Goal: Communication & Community: Answer question/provide support

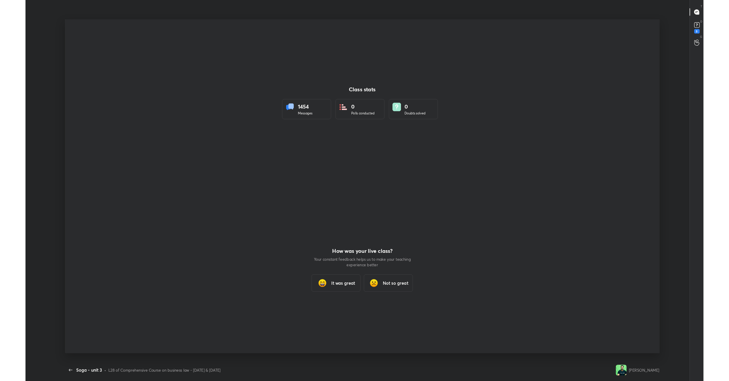
scroll to position [28934, 28554]
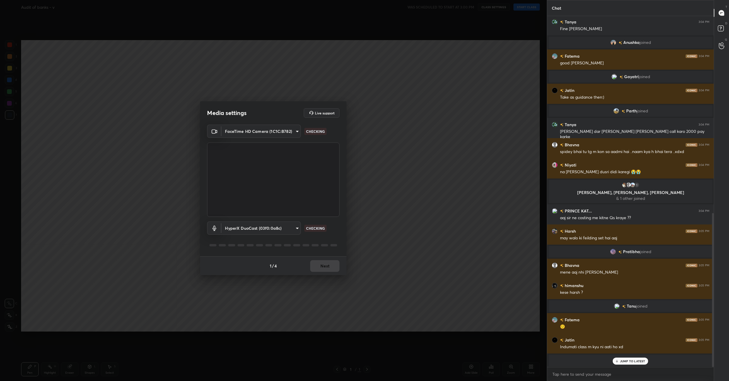
scroll to position [403, 0]
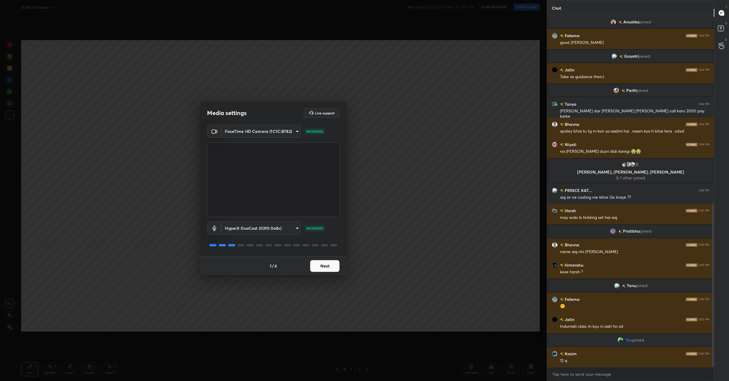
click at [326, 264] on button "Next" at bounding box center [324, 266] width 29 height 12
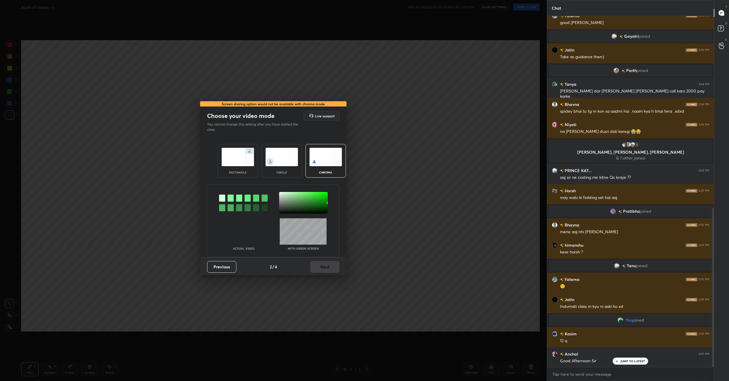
scroll to position [437, 0]
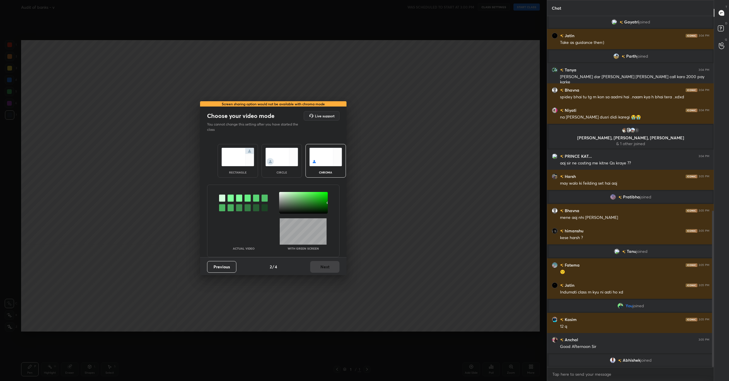
click at [239, 161] on img at bounding box center [237, 157] width 33 height 18
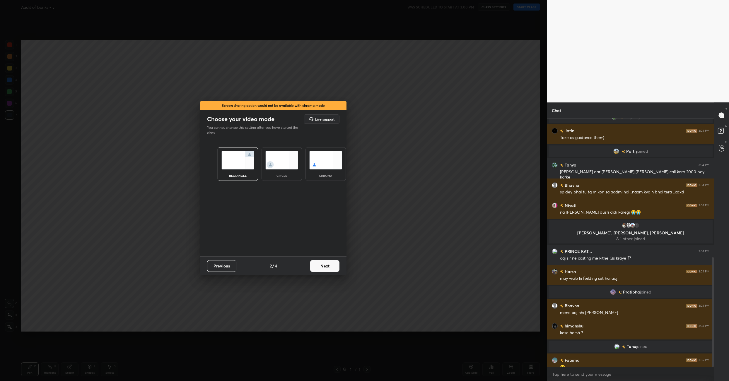
scroll to position [261, 165]
click at [330, 266] on button "Next" at bounding box center [324, 266] width 29 height 12
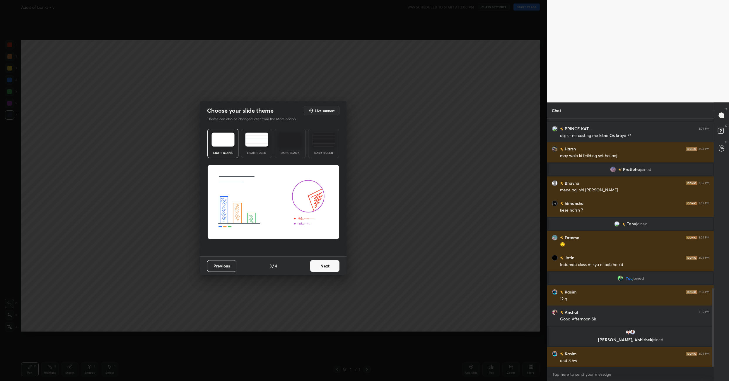
scroll to position [538, 0]
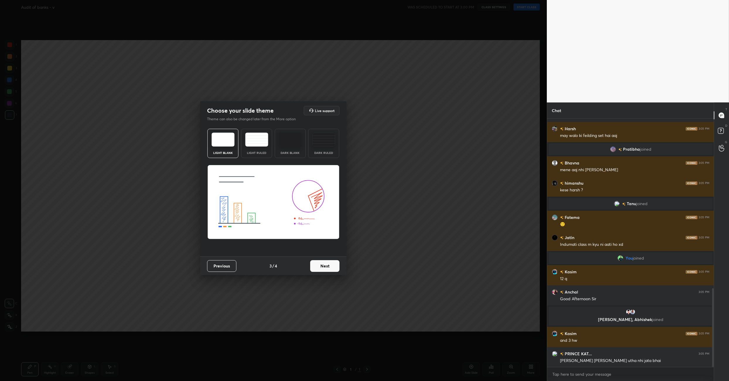
click at [321, 267] on button "Next" at bounding box center [324, 266] width 29 height 12
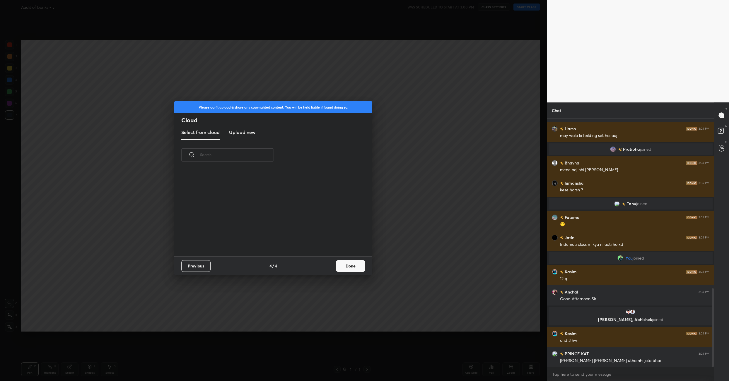
click at [321, 267] on div "Previous 4 / 4 Done" at bounding box center [273, 265] width 198 height 19
click at [360, 263] on button "Done" at bounding box center [350, 266] width 29 height 12
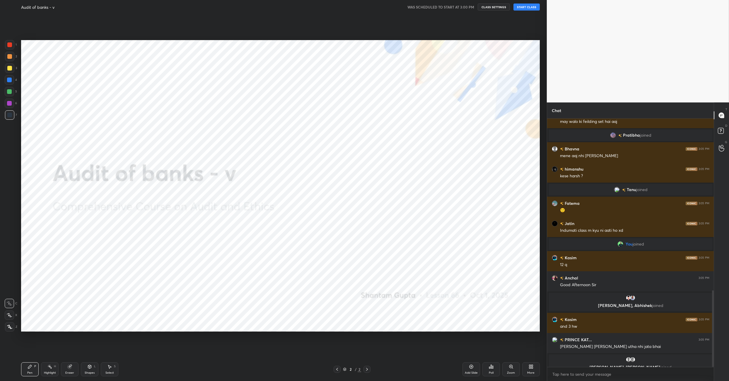
scroll to position [558, 0]
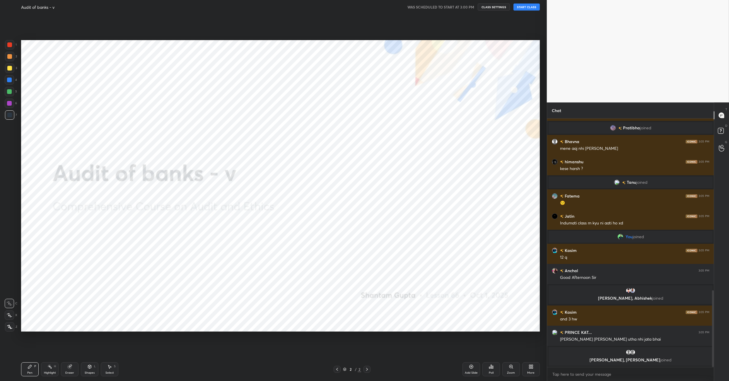
click at [528, 6] on button "START CLASS" at bounding box center [526, 7] width 26 height 7
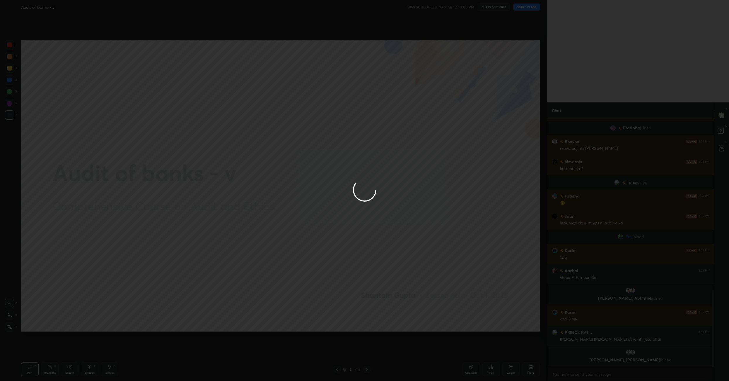
type textarea "x"
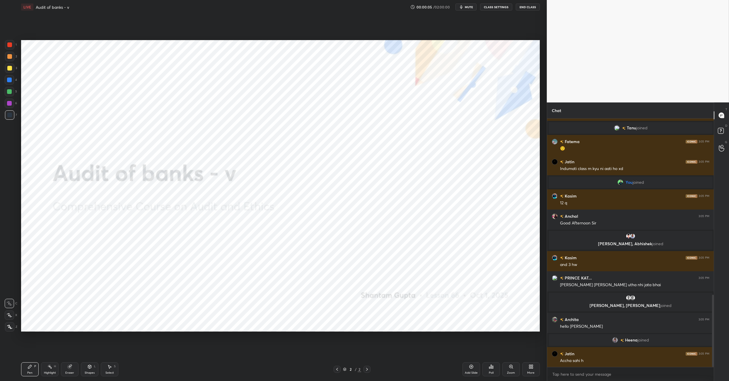
click at [533, 374] on div "More" at bounding box center [530, 373] width 7 height 3
click at [500, 307] on div "Upload File" at bounding box center [497, 308] width 23 height 14
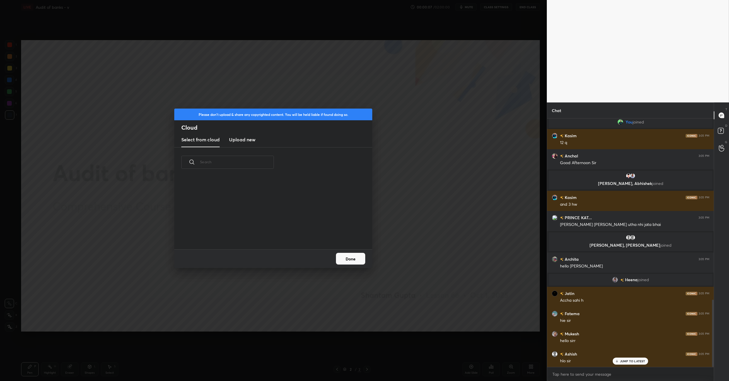
click at [238, 140] on h3 "Upload new" at bounding box center [242, 139] width 26 height 7
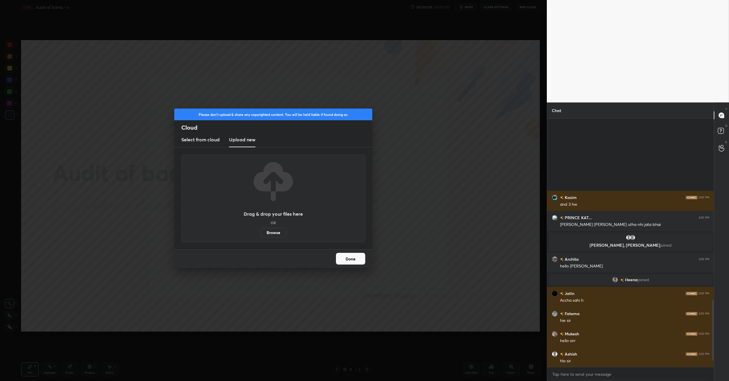
click at [268, 228] on label "Browse" at bounding box center [273, 232] width 26 height 9
click at [260, 228] on input "Browse" at bounding box center [260, 232] width 0 height 9
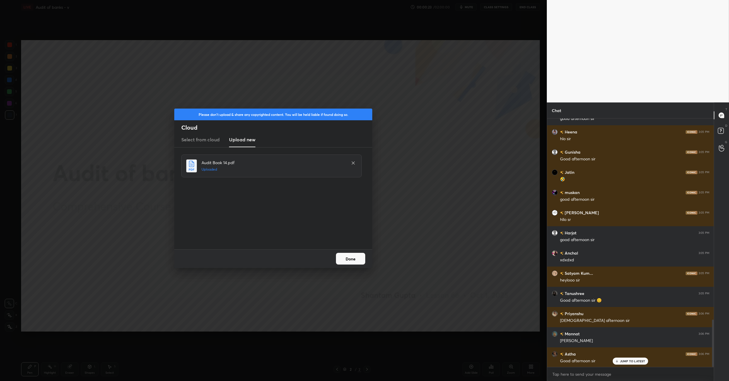
click at [360, 259] on button "Done" at bounding box center [350, 259] width 29 height 12
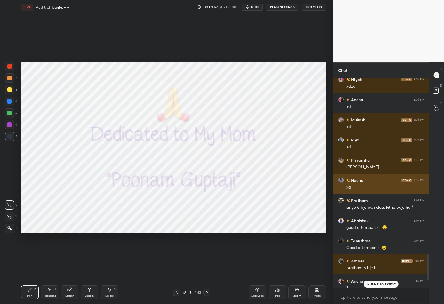
scroll to position [2, 2]
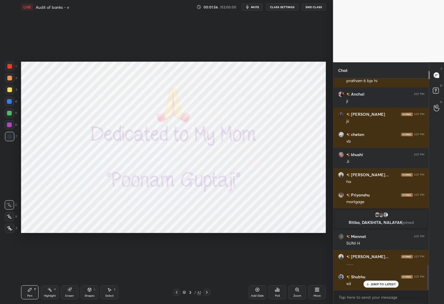
click at [206, 291] on icon at bounding box center [207, 292] width 5 height 5
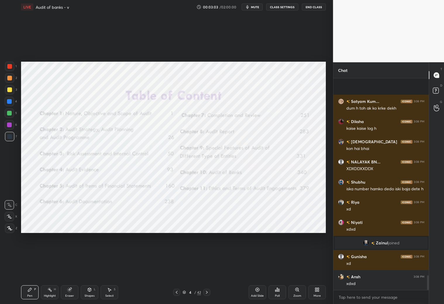
scroll to position [2824, 0]
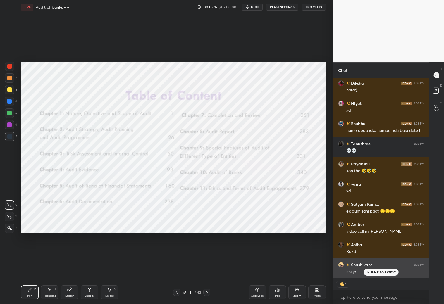
click at [383, 273] on p "JUMP TO LATEST" at bounding box center [383, 273] width 25 height 4
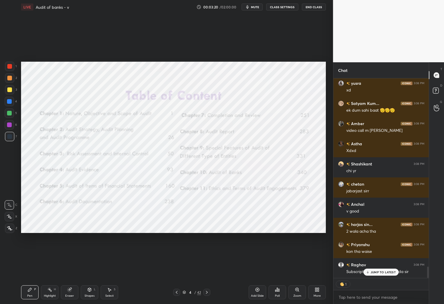
click at [375, 272] on p "JUMP TO LATEST" at bounding box center [383, 273] width 25 height 4
click at [186, 292] on icon at bounding box center [185, 293] width 4 height 4
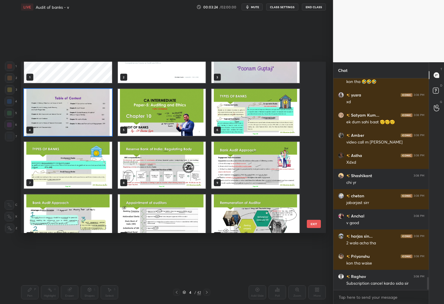
drag, startPoint x: 313, startPoint y: 95, endPoint x: 312, endPoint y: 104, distance: 8.5
click at [312, 104] on div "1 2 3 4 5 6 7 8 9 10 11 12 13 14 15" at bounding box center [168, 148] width 295 height 172
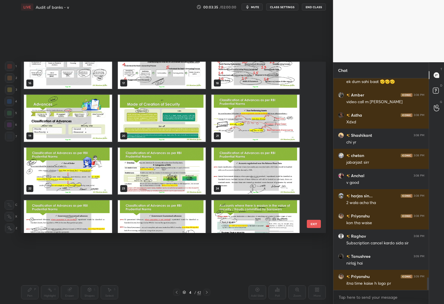
click at [79, 117] on img "grid" at bounding box center [68, 118] width 88 height 47
click at [80, 117] on img "grid" at bounding box center [68, 118] width 88 height 47
click at [81, 117] on img "grid" at bounding box center [68, 118] width 88 height 47
click at [80, 117] on img "grid" at bounding box center [68, 118] width 88 height 47
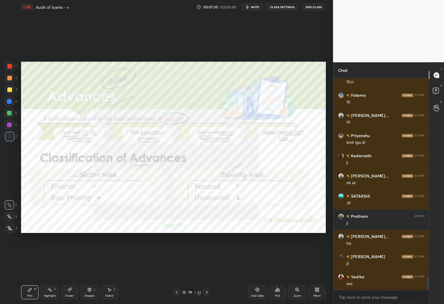
scroll to position [3409, 0]
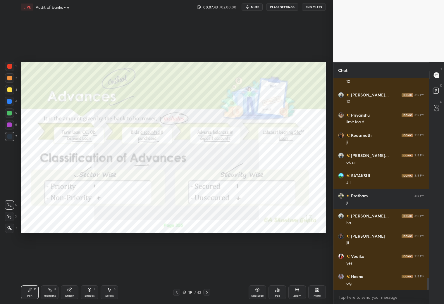
click at [257, 294] on div "Add Slide" at bounding box center [258, 293] width 18 height 14
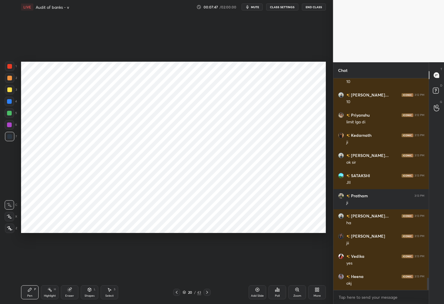
click at [10, 104] on div at bounding box center [9, 101] width 9 height 9
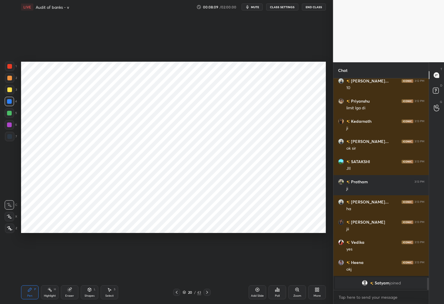
scroll to position [3358, 0]
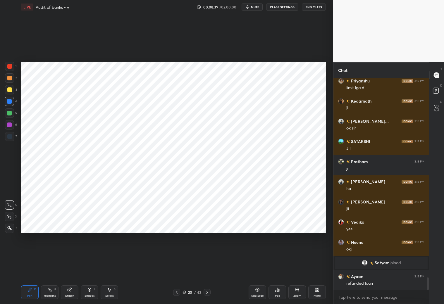
click at [179, 292] on icon at bounding box center [176, 292] width 5 height 5
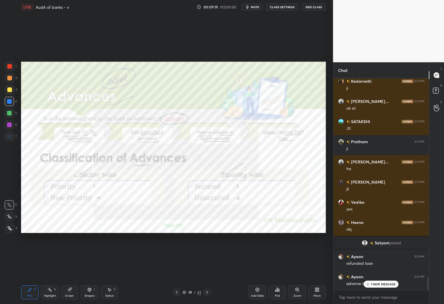
scroll to position [3398, 0]
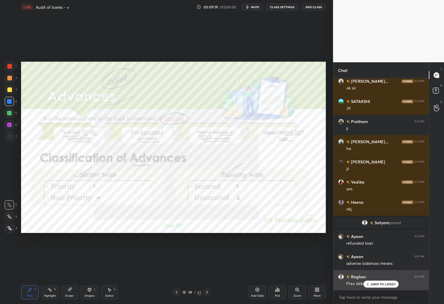
click at [378, 285] on p "JUMP TO LATEST" at bounding box center [383, 285] width 25 height 4
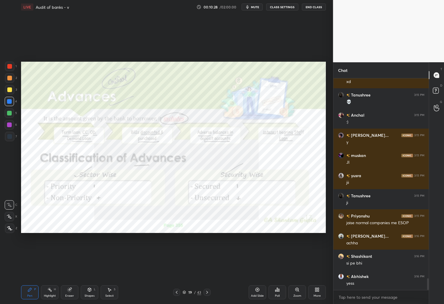
scroll to position [3667, 0]
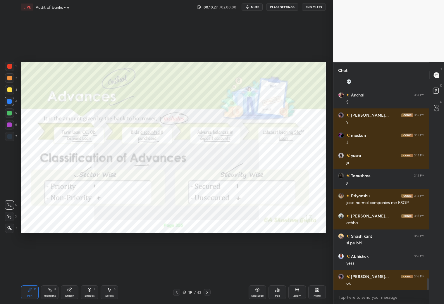
click at [208, 292] on icon at bounding box center [207, 292] width 5 height 5
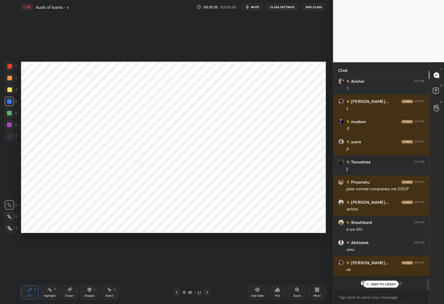
scroll to position [3608, 0]
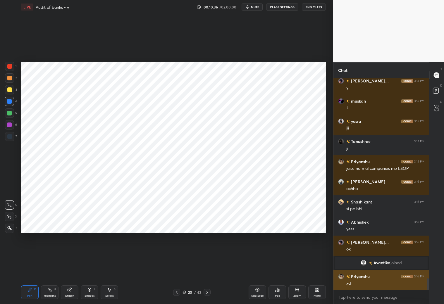
click at [379, 285] on div "xd" at bounding box center [386, 284] width 78 height 6
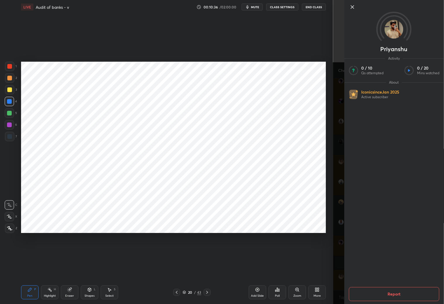
drag, startPoint x: 339, startPoint y: 295, endPoint x: 348, endPoint y: 297, distance: 9.3
click at [339, 296] on div "[PERSON_NAME] Activity 0 / 10 Qs attempted 0 / 20 Mins watched About Iconic sin…" at bounding box center [388, 152] width 111 height 304
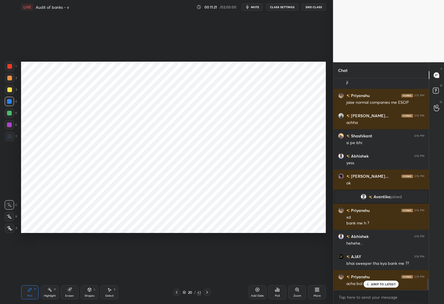
scroll to position [3694, 0]
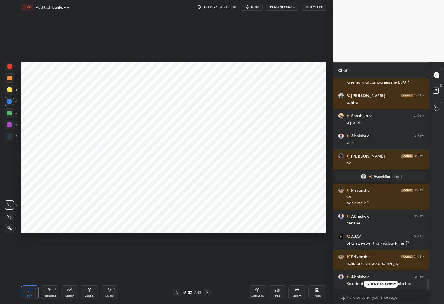
drag, startPoint x: 10, startPoint y: 78, endPoint x: 13, endPoint y: 77, distance: 3.5
click at [12, 78] on div at bounding box center [9, 77] width 9 height 9
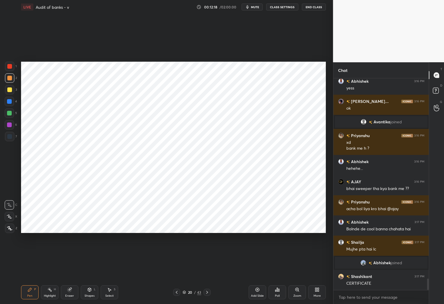
scroll to position [3747, 0]
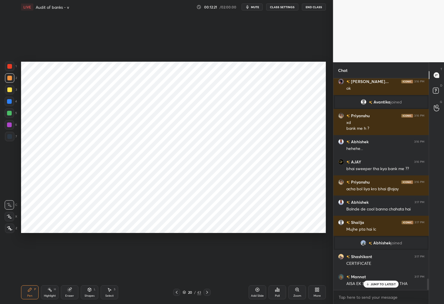
click at [374, 286] on p "JUMP TO LATEST" at bounding box center [383, 285] width 25 height 4
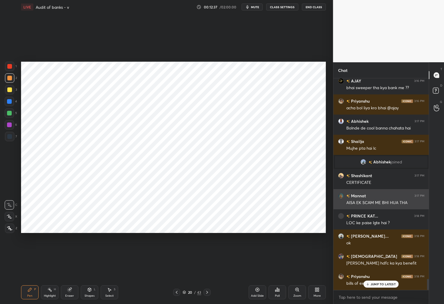
scroll to position [3848, 0]
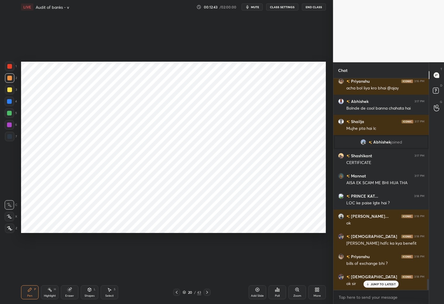
click at [376, 284] on p "JUMP TO LATEST" at bounding box center [383, 285] width 25 height 4
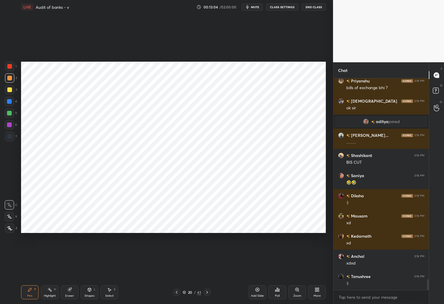
scroll to position [4039, 0]
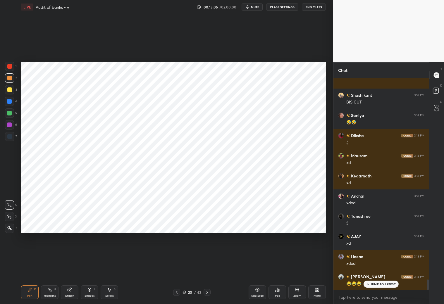
click at [175, 292] on icon at bounding box center [176, 292] width 5 height 5
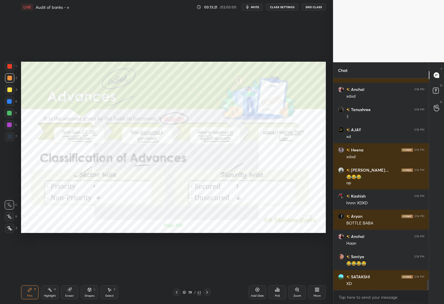
scroll to position [4167, 0]
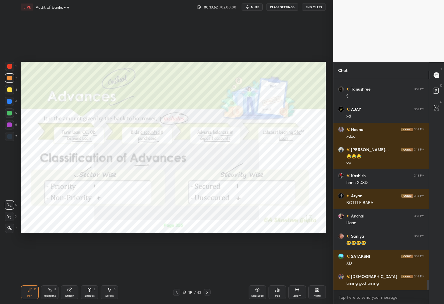
click at [68, 290] on icon at bounding box center [69, 290] width 5 height 5
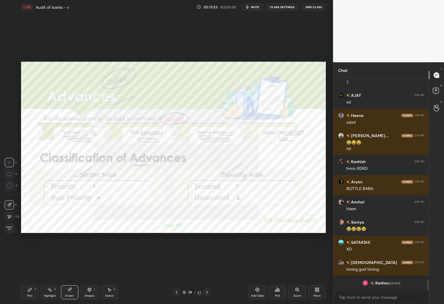
drag, startPoint x: 31, startPoint y: 292, endPoint x: 38, endPoint y: 275, distance: 18.6
click at [31, 292] on div "Pen P" at bounding box center [30, 293] width 18 height 14
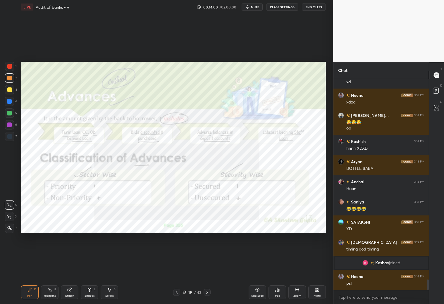
scroll to position [4096, 0]
click at [10, 128] on div "6" at bounding box center [11, 126] width 12 height 12
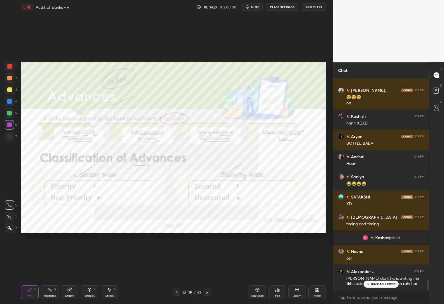
click at [8, 136] on div at bounding box center [9, 136] width 5 height 5
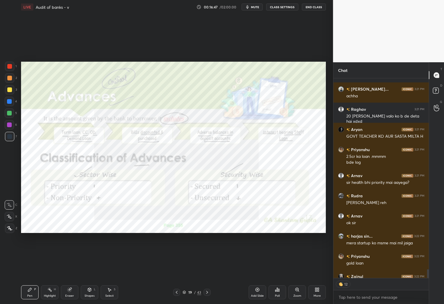
scroll to position [4584, 0]
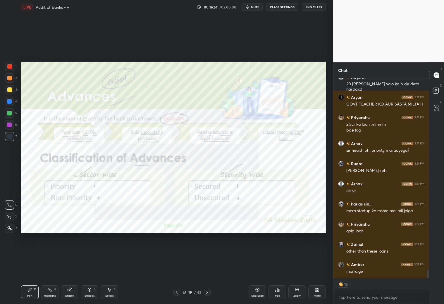
drag, startPoint x: 254, startPoint y: 7, endPoint x: 262, endPoint y: 5, distance: 7.5
click at [254, 8] on span "mute" at bounding box center [255, 7] width 8 height 4
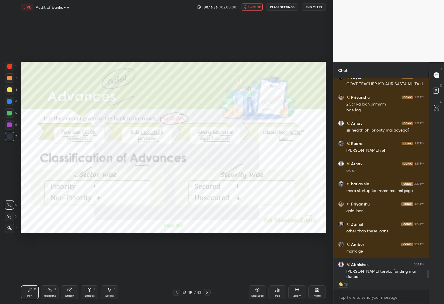
click at [254, 7] on span "unmute" at bounding box center [255, 7] width 13 height 4
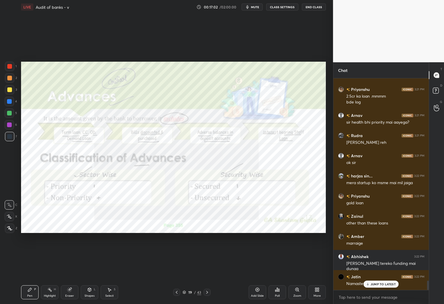
scroll to position [4632, 0]
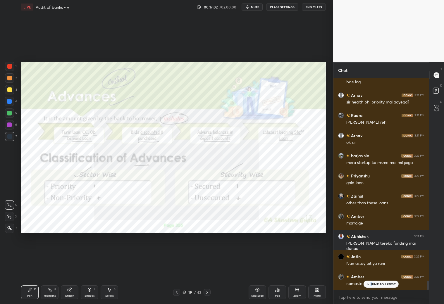
click at [372, 284] on p "JUMP TO LATEST" at bounding box center [383, 285] width 25 height 4
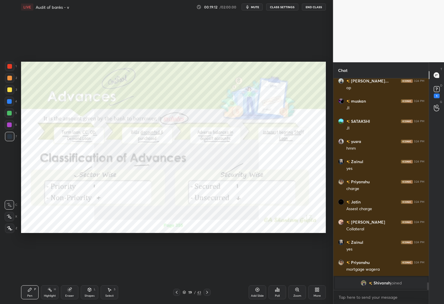
scroll to position [5711, 0]
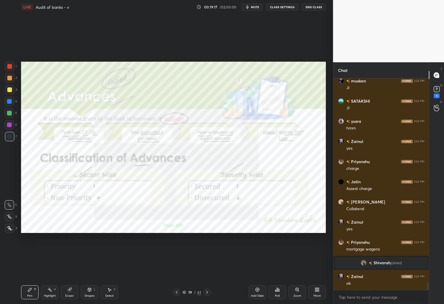
click at [263, 291] on div "Add Slide" at bounding box center [258, 293] width 18 height 14
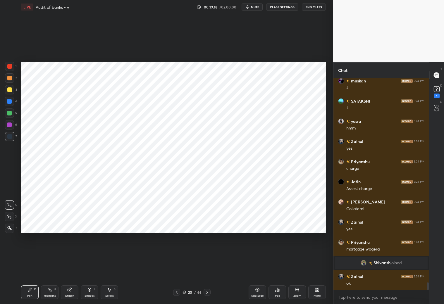
click at [90, 292] on div "Shapes L" at bounding box center [90, 293] width 18 height 14
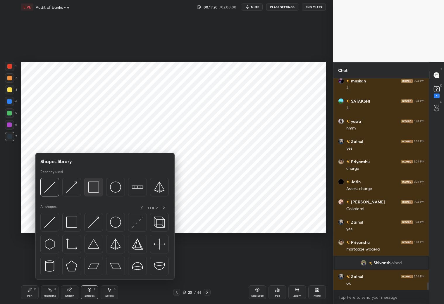
click at [93, 187] on img at bounding box center [93, 187] width 11 height 11
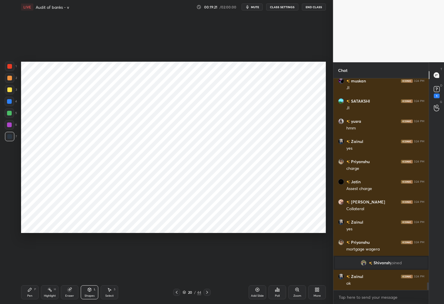
scroll to position [5731, 0]
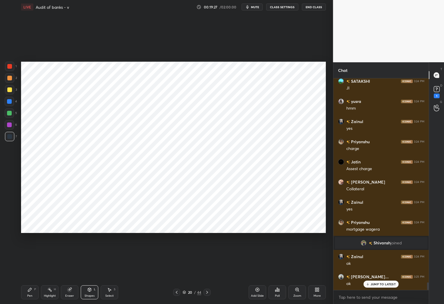
click at [32, 289] on div "Pen P" at bounding box center [30, 293] width 18 height 14
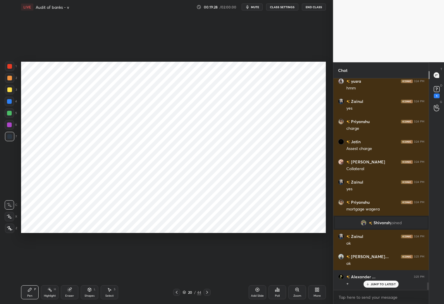
scroll to position [5771, 0]
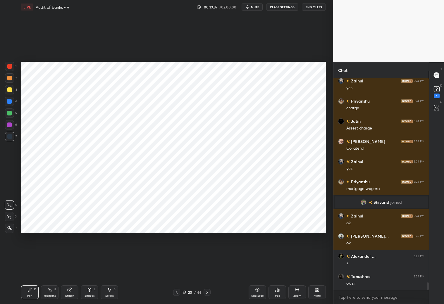
click at [9, 104] on div at bounding box center [9, 101] width 9 height 9
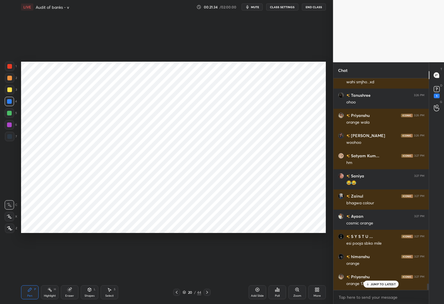
scroll to position [6746, 0]
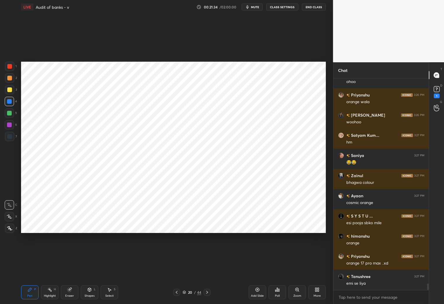
click at [378, 284] on div "[PERSON_NAME] 3:26 PM [PERSON_NAME]...xd [PERSON_NAME] 3:26 PM ohoo [PERSON_NAM…" at bounding box center [382, 184] width 96 height 212
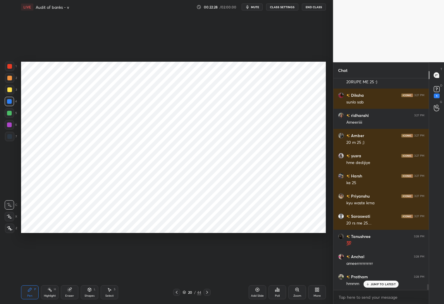
scroll to position [7433, 0]
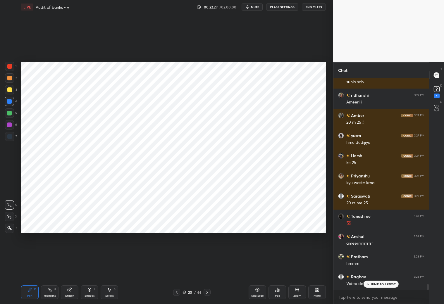
click at [379, 285] on p "JUMP TO LATEST" at bounding box center [383, 285] width 25 height 4
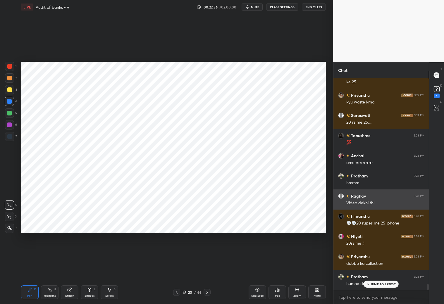
scroll to position [7534, 0]
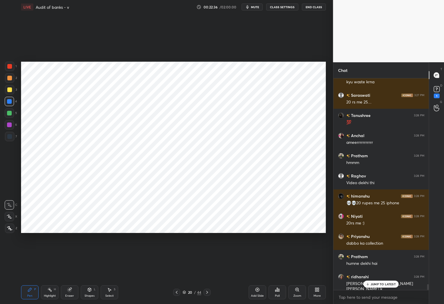
click at [376, 286] on p "JUMP TO LATEST" at bounding box center [383, 285] width 25 height 4
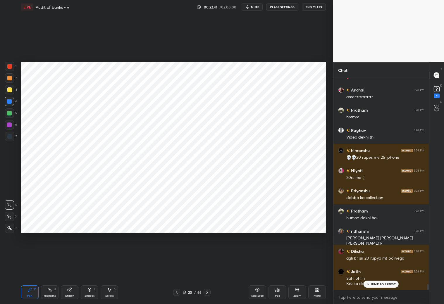
scroll to position [7600, 0]
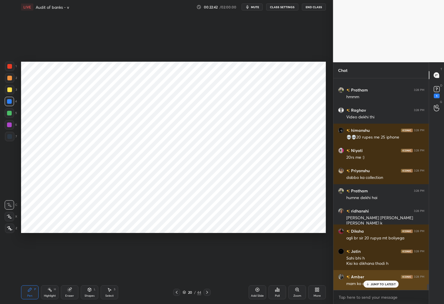
drag, startPoint x: 381, startPoint y: 284, endPoint x: 383, endPoint y: 281, distance: 3.6
click at [381, 285] on p "JUMP TO LATEST" at bounding box center [383, 285] width 25 height 4
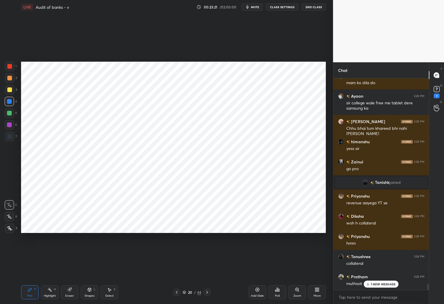
scroll to position [7010, 0]
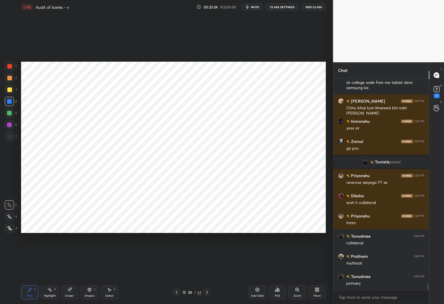
drag, startPoint x: 90, startPoint y: 293, endPoint x: 86, endPoint y: 282, distance: 11.7
click at [90, 291] on div "Shapes L" at bounding box center [90, 293] width 18 height 14
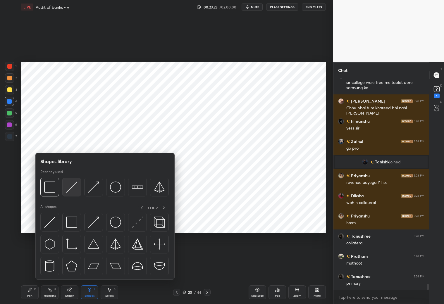
click at [69, 188] on img at bounding box center [71, 187] width 11 height 11
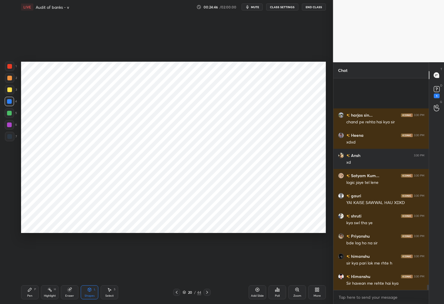
scroll to position [8547, 0]
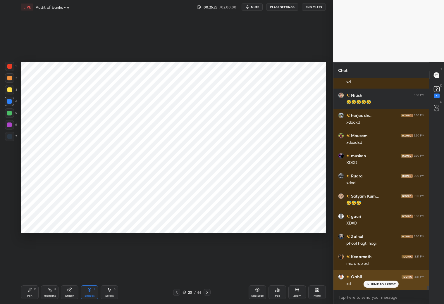
click at [378, 285] on p "JUMP TO LATEST" at bounding box center [383, 285] width 25 height 4
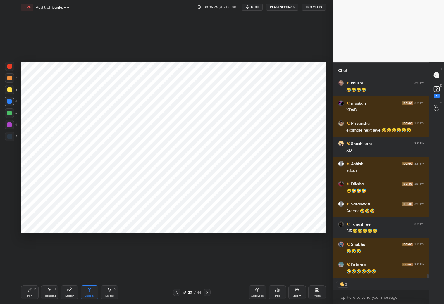
click at [29, 292] on div "Pen P" at bounding box center [30, 293] width 18 height 14
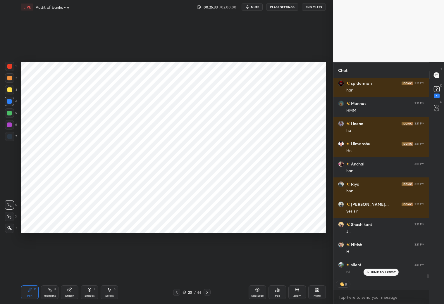
click at [11, 66] on div at bounding box center [9, 66] width 5 height 5
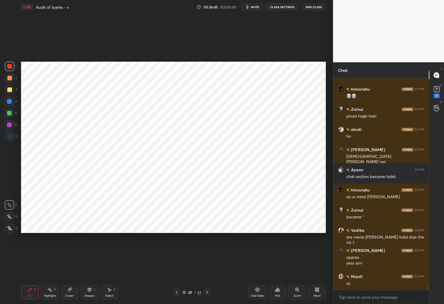
scroll to position [11301, 0]
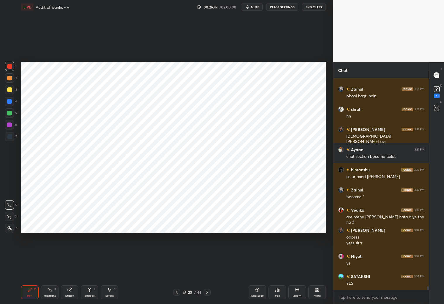
click at [176, 292] on icon at bounding box center [176, 292] width 5 height 5
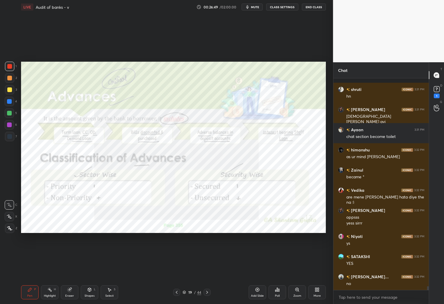
scroll to position [11362, 0]
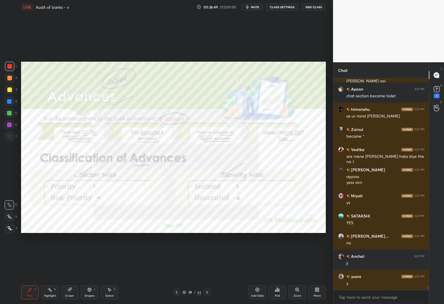
click at [206, 292] on icon at bounding box center [207, 292] width 5 height 5
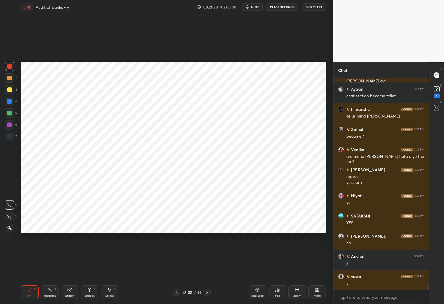
scroll to position [11382, 0]
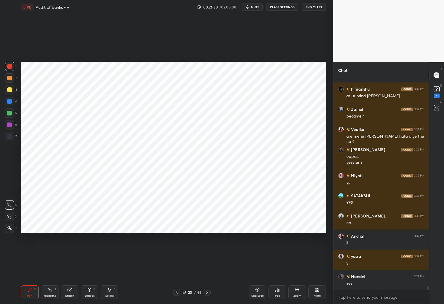
click at [208, 291] on icon at bounding box center [207, 292] width 5 height 5
click at [204, 292] on div at bounding box center [207, 292] width 7 height 7
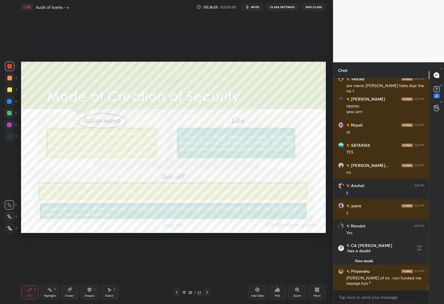
scroll to position [10171, 0]
click at [207, 293] on icon at bounding box center [207, 292] width 5 height 5
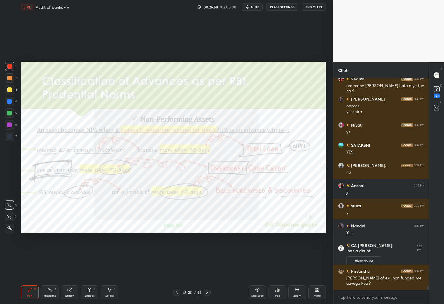
click at [178, 292] on icon at bounding box center [176, 292] width 5 height 5
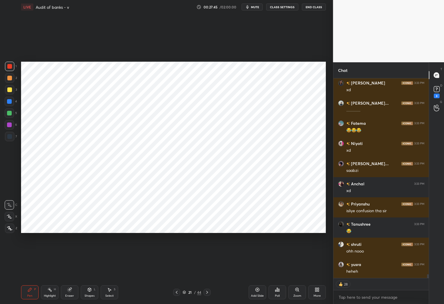
scroll to position [10550, 0]
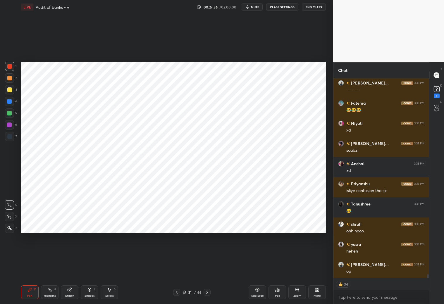
click at [177, 292] on icon at bounding box center [176, 292] width 5 height 5
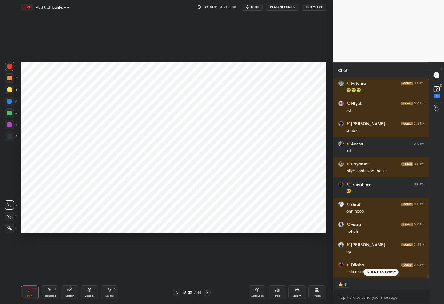
scroll to position [10590, 0]
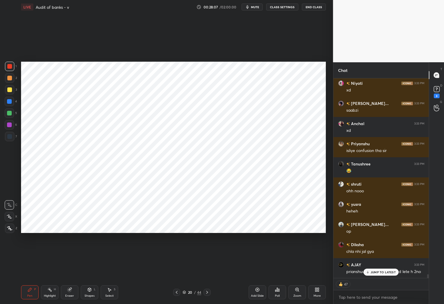
click at [254, 293] on div "Add Slide" at bounding box center [258, 293] width 18 height 14
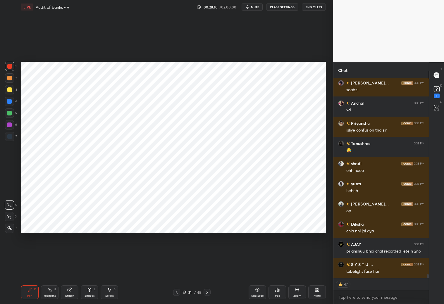
drag, startPoint x: 11, startPoint y: 133, endPoint x: 16, endPoint y: 117, distance: 17.3
click at [12, 131] on div "1 2 3 4 5 6 7" at bounding box center [11, 103] width 12 height 82
click at [11, 137] on div at bounding box center [9, 136] width 5 height 5
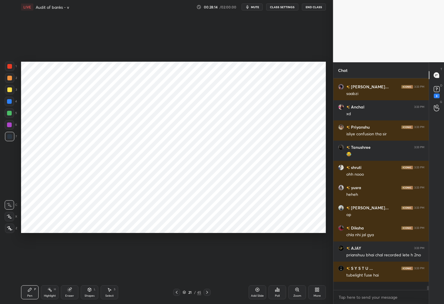
scroll to position [10599, 0]
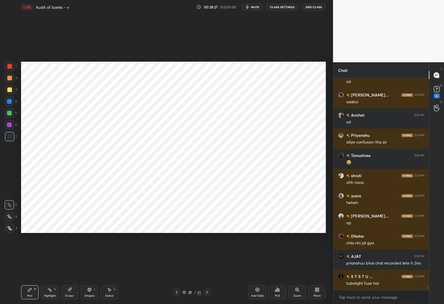
drag, startPoint x: 88, startPoint y: 292, endPoint x: 86, endPoint y: 285, distance: 6.9
click at [88, 292] on div "Shapes L" at bounding box center [90, 293] width 18 height 14
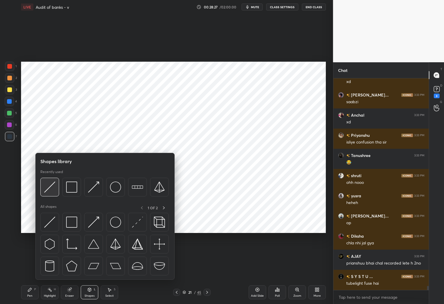
click at [53, 189] on img at bounding box center [49, 187] width 11 height 11
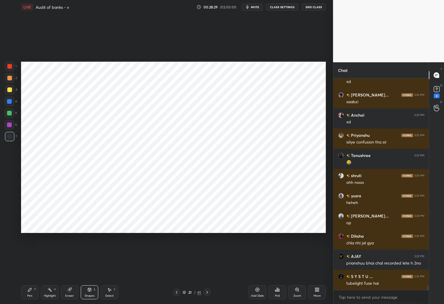
drag, startPoint x: 28, startPoint y: 296, endPoint x: 28, endPoint y: 288, distance: 8.5
click at [29, 297] on div "Pen" at bounding box center [29, 296] width 5 height 3
drag, startPoint x: 9, startPoint y: 217, endPoint x: 12, endPoint y: 207, distance: 10.1
click at [11, 216] on icon at bounding box center [9, 217] width 5 height 4
click at [108, 293] on div "Select S" at bounding box center [110, 293] width 18 height 14
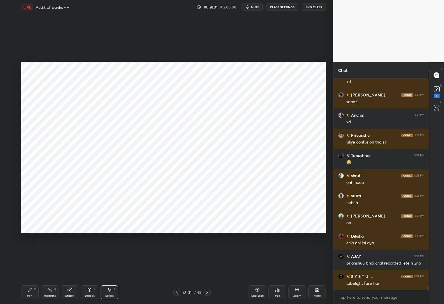
drag, startPoint x: 90, startPoint y: 294, endPoint x: 92, endPoint y: 285, distance: 9.2
click at [91, 295] on div "Shapes" at bounding box center [90, 296] width 10 height 3
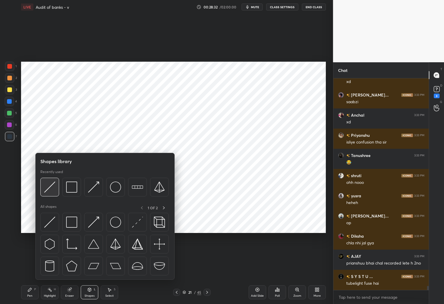
click at [51, 185] on img at bounding box center [49, 187] width 11 height 11
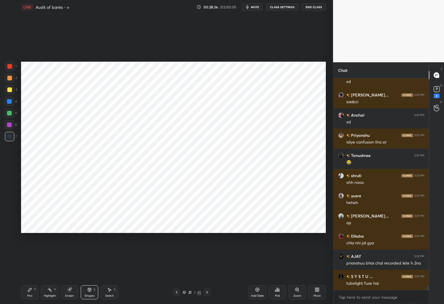
click at [9, 103] on div at bounding box center [9, 101] width 5 height 5
click at [32, 295] on div "Pen" at bounding box center [29, 296] width 5 height 3
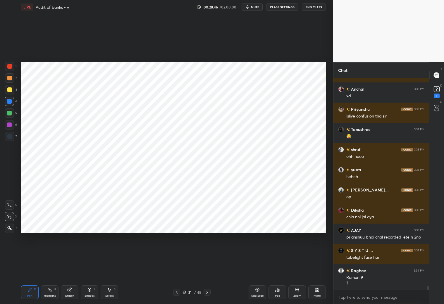
scroll to position [10645, 0]
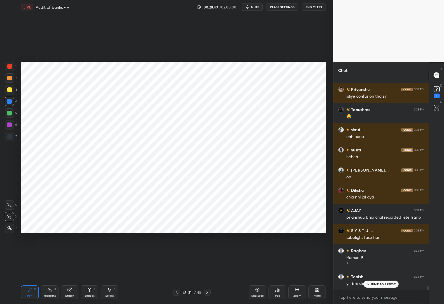
click at [377, 283] on p "JUMP TO LATEST" at bounding box center [383, 285] width 25 height 4
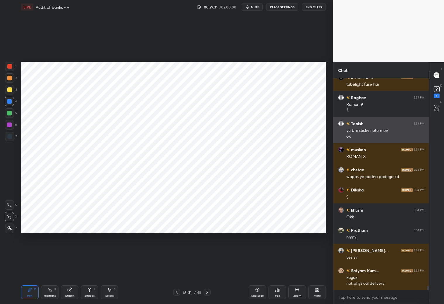
scroll to position [10819, 0]
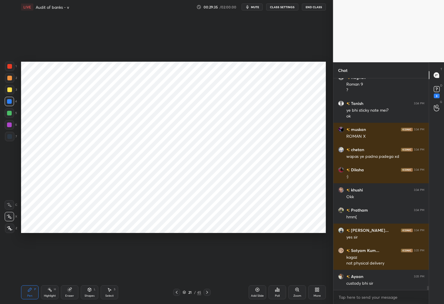
drag, startPoint x: 87, startPoint y: 294, endPoint x: 87, endPoint y: 285, distance: 8.8
click at [88, 293] on div "Shapes L" at bounding box center [90, 293] width 18 height 14
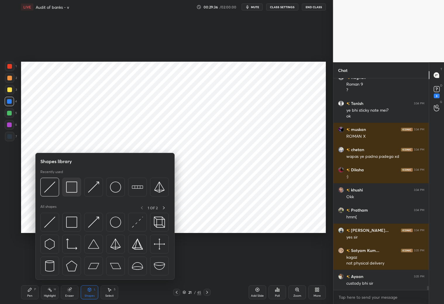
click at [74, 188] on img at bounding box center [71, 187] width 11 height 11
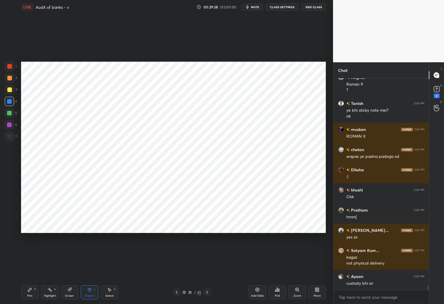
click at [31, 292] on div "Pen P" at bounding box center [30, 293] width 18 height 14
click at [11, 114] on div at bounding box center [9, 113] width 5 height 5
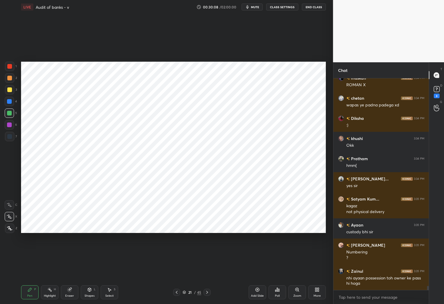
scroll to position [10890, 0]
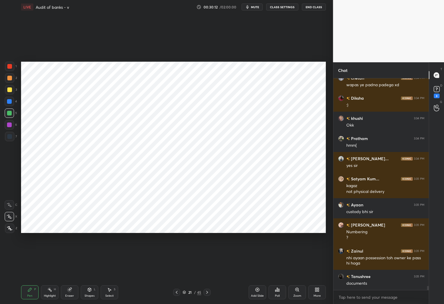
drag, startPoint x: 9, startPoint y: 65, endPoint x: 15, endPoint y: 65, distance: 5.9
click at [11, 66] on div at bounding box center [9, 66] width 5 height 5
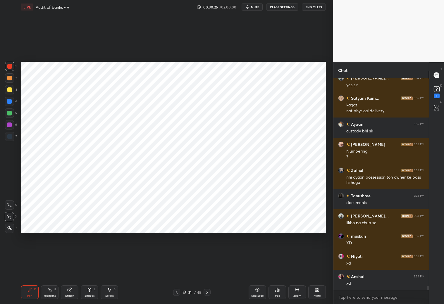
scroll to position [10991, 0]
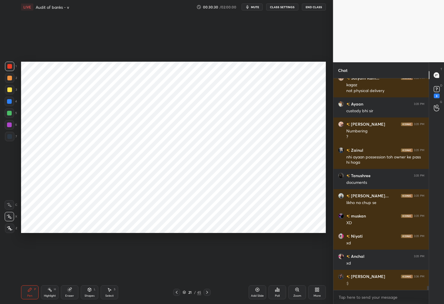
click at [12, 67] on div at bounding box center [9, 66] width 9 height 9
click at [10, 140] on div at bounding box center [9, 136] width 9 height 9
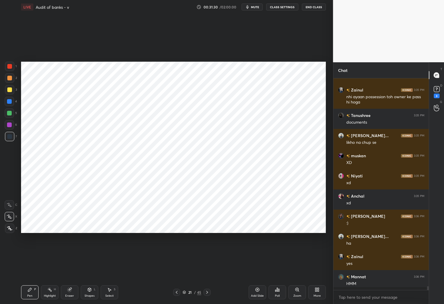
scroll to position [11052, 0]
drag, startPoint x: 69, startPoint y: 294, endPoint x: 71, endPoint y: 289, distance: 4.8
click at [71, 292] on div "Eraser" at bounding box center [70, 293] width 18 height 14
click at [29, 290] on icon at bounding box center [30, 290] width 5 height 5
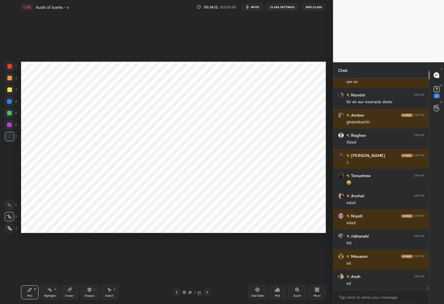
scroll to position [11461, 0]
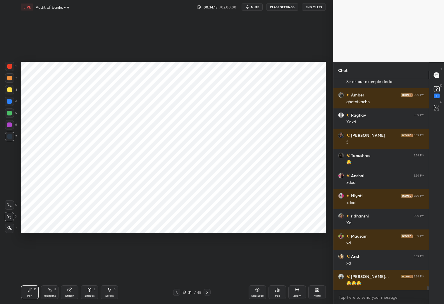
click at [175, 292] on icon at bounding box center [176, 292] width 5 height 5
click at [175, 293] on icon at bounding box center [176, 292] width 5 height 5
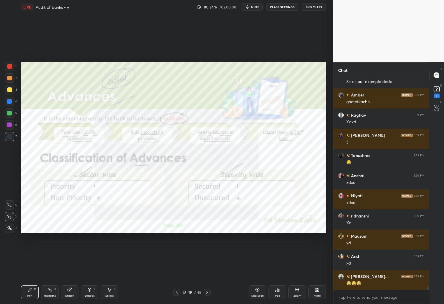
scroll to position [11481, 0]
click at [207, 292] on icon at bounding box center [207, 292] width 5 height 5
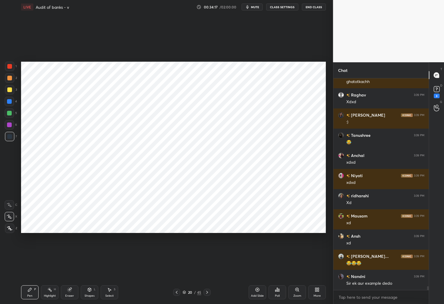
click at [207, 292] on icon at bounding box center [207, 292] width 5 height 5
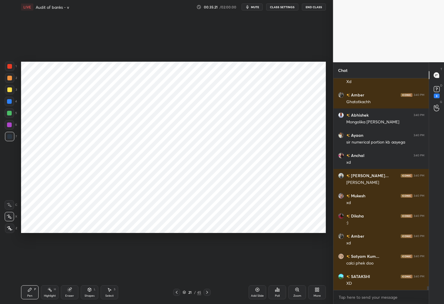
scroll to position [12027, 0]
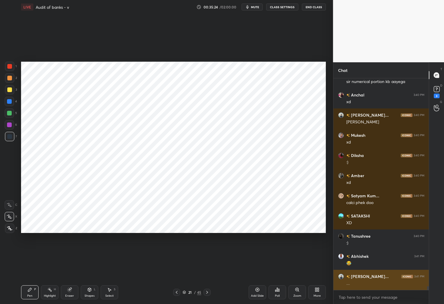
click at [379, 286] on div "[PERSON_NAME]... 3:41 PM ...." at bounding box center [382, 280] width 96 height 20
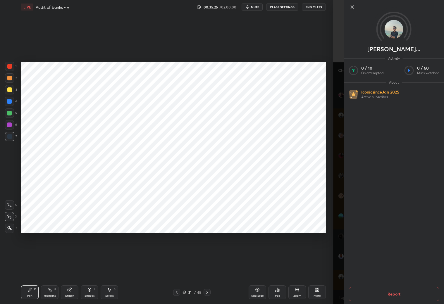
click at [335, 283] on div "[PERSON_NAME]... Activity 0 / 10 Qs attempted 0 / 60 Mins watched About Iconic …" at bounding box center [388, 152] width 111 height 304
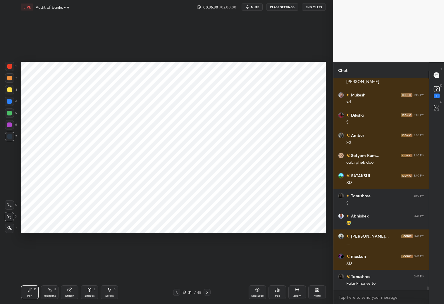
scroll to position [12107, 0]
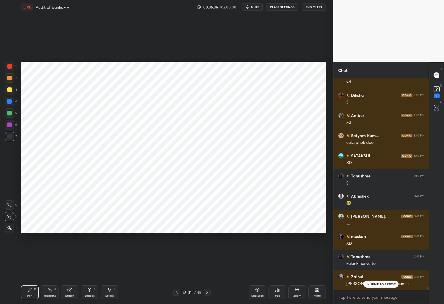
click at [373, 282] on div "JUMP TO LATEST" at bounding box center [381, 284] width 35 height 7
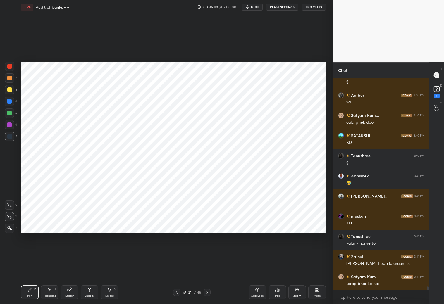
scroll to position [12148, 0]
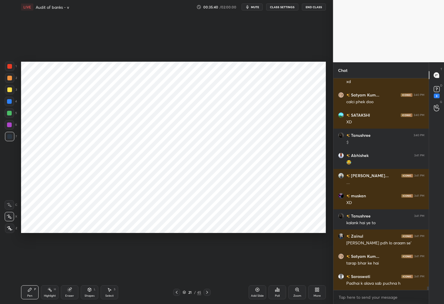
click at [257, 294] on div "Add Slide" at bounding box center [258, 293] width 18 height 14
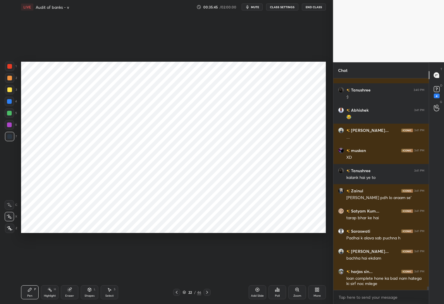
scroll to position [12214, 0]
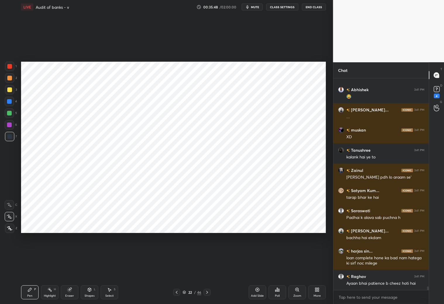
drag, startPoint x: 70, startPoint y: 293, endPoint x: 68, endPoint y: 288, distance: 5.5
click at [70, 292] on div "Eraser" at bounding box center [70, 293] width 18 height 14
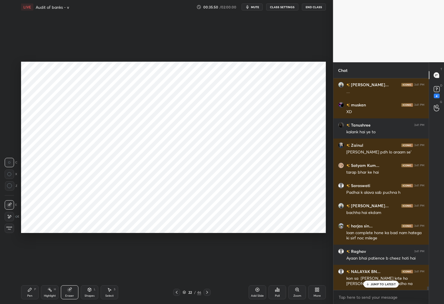
click at [29, 289] on icon at bounding box center [30, 290] width 5 height 5
click at [176, 295] on icon at bounding box center [176, 292] width 5 height 5
click at [205, 293] on icon at bounding box center [207, 292] width 5 height 5
click at [92, 291] on div "Shapes L" at bounding box center [90, 293] width 18 height 14
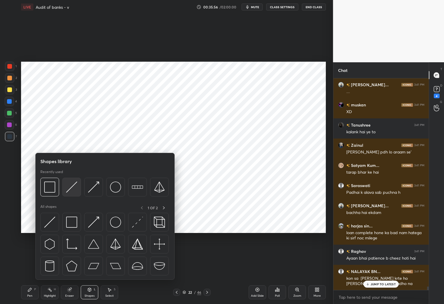
click at [69, 188] on img at bounding box center [71, 187] width 11 height 11
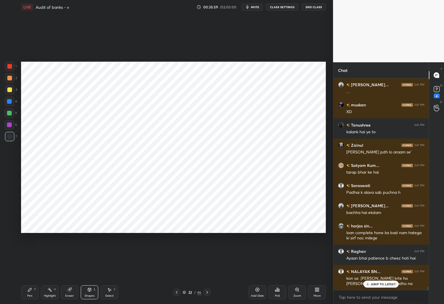
click at [62, 294] on div "Eraser" at bounding box center [70, 293] width 18 height 14
click at [382, 285] on p "JUMP TO LATEST" at bounding box center [383, 285] width 25 height 4
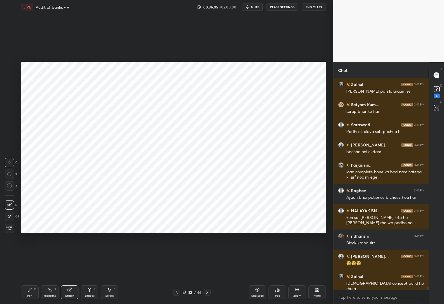
scroll to position [12340, 0]
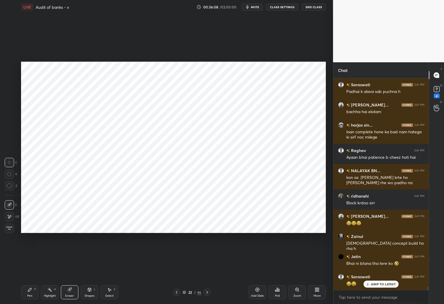
click at [30, 292] on icon at bounding box center [30, 290] width 5 height 5
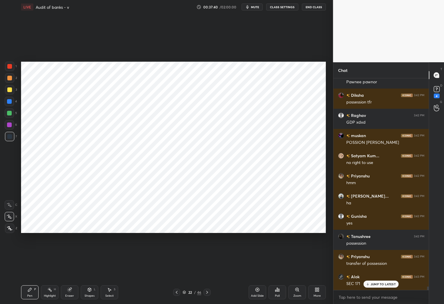
scroll to position [12669, 0]
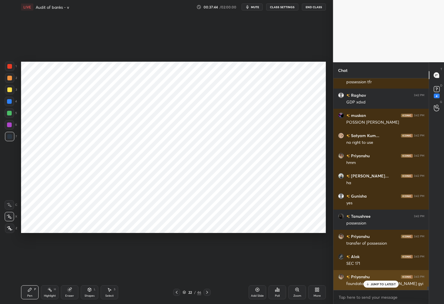
drag, startPoint x: 381, startPoint y: 283, endPoint x: 387, endPoint y: 283, distance: 6.4
click at [382, 284] on p "JUMP TO LATEST" at bounding box center [383, 285] width 25 height 4
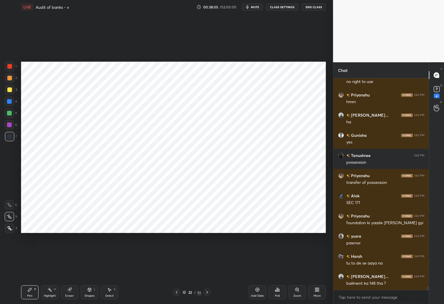
scroll to position [12750, 0]
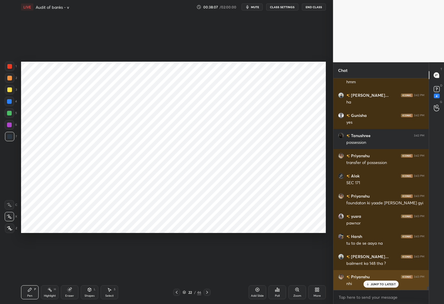
click at [385, 286] on div "JUMP TO LATEST" at bounding box center [381, 284] width 35 height 7
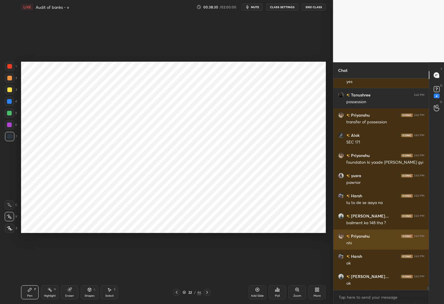
scroll to position [12816, 0]
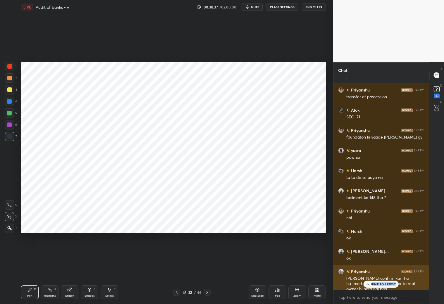
click at [372, 286] on div "JUMP TO LATEST" at bounding box center [381, 284] width 35 height 7
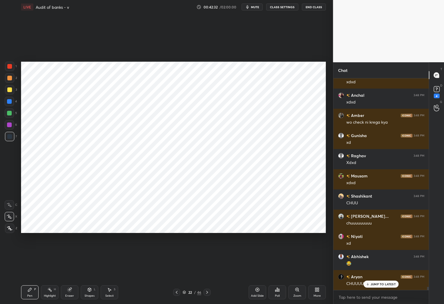
scroll to position [13943, 0]
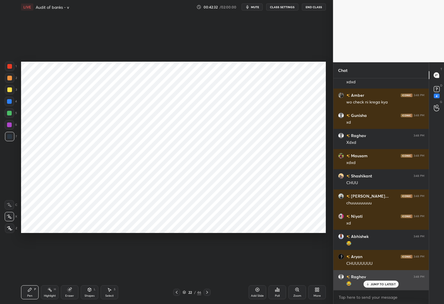
click at [368, 284] on icon at bounding box center [368, 285] width 4 height 4
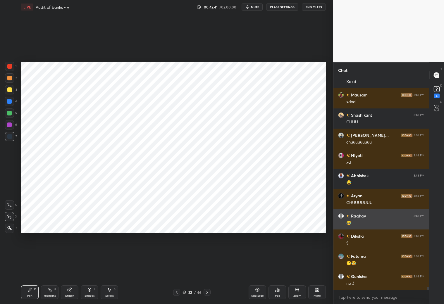
scroll to position [14024, 0]
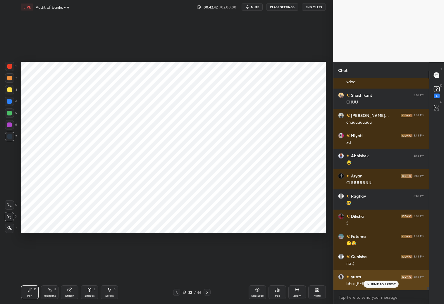
click at [386, 285] on p "JUMP TO LATEST" at bounding box center [383, 285] width 25 height 4
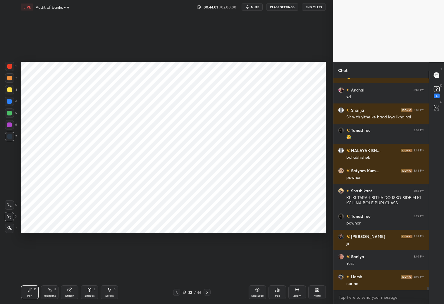
scroll to position [14530, 0]
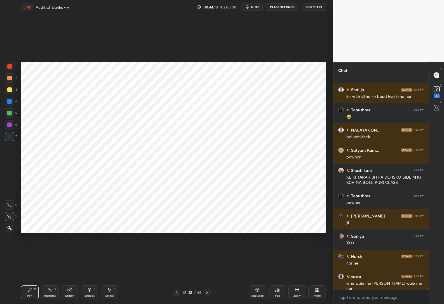
click at [209, 291] on icon at bounding box center [207, 292] width 5 height 5
drag, startPoint x: 209, startPoint y: 292, endPoint x: 212, endPoint y: 290, distance: 3.6
click at [209, 291] on div at bounding box center [207, 292] width 7 height 7
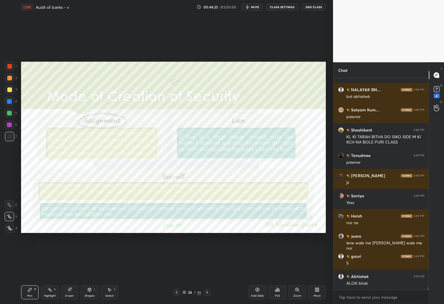
scroll to position [14590, 0]
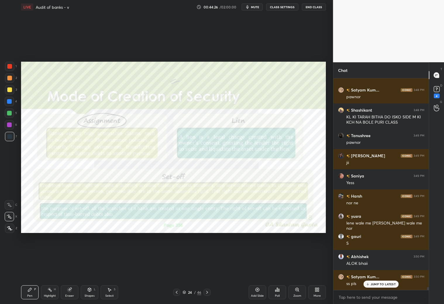
click at [176, 292] on icon at bounding box center [176, 292] width 5 height 5
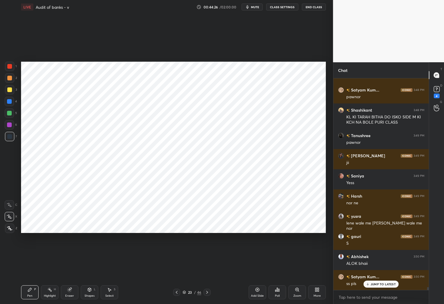
click at [177, 292] on icon at bounding box center [176, 292] width 5 height 5
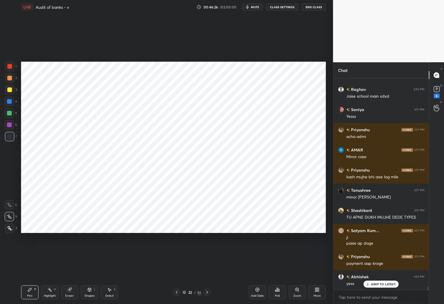
scroll to position [13840, 0]
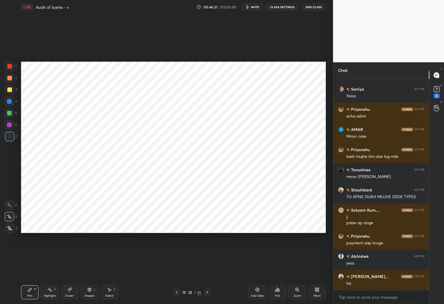
click at [207, 293] on icon at bounding box center [207, 292] width 5 height 5
click at [206, 293] on icon at bounding box center [207, 292] width 5 height 5
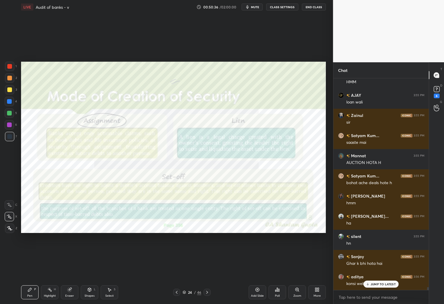
scroll to position [15300, 0]
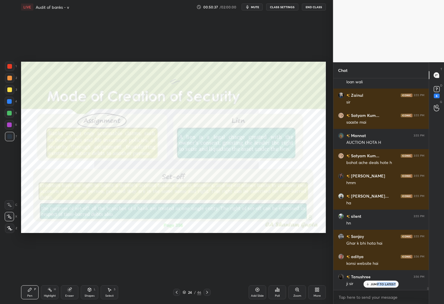
click at [378, 286] on div "JUMP TO LATEST" at bounding box center [381, 284] width 35 height 7
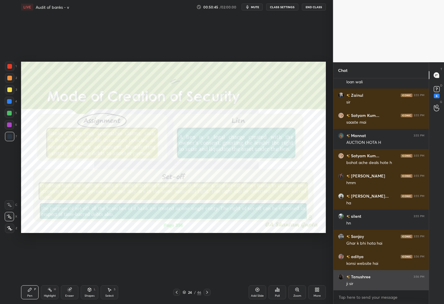
scroll to position [15320, 0]
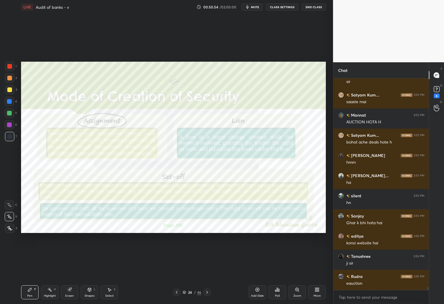
click at [259, 294] on div "Add Slide" at bounding box center [258, 293] width 18 height 14
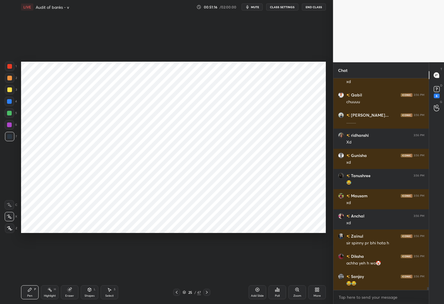
scroll to position [15644, 0]
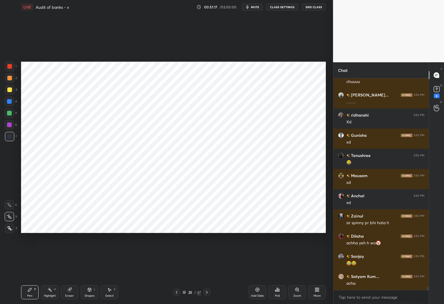
drag, startPoint x: 11, startPoint y: 102, endPoint x: 15, endPoint y: 100, distance: 4.0
click at [14, 101] on div at bounding box center [9, 101] width 9 height 9
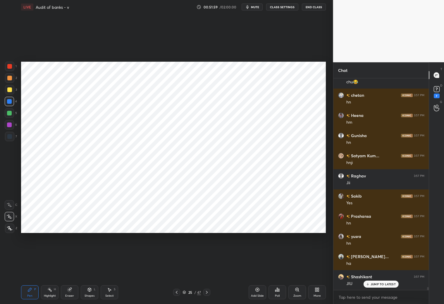
scroll to position [15906, 0]
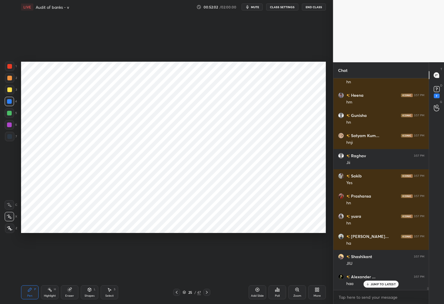
click at [14, 136] on div at bounding box center [9, 136] width 9 height 9
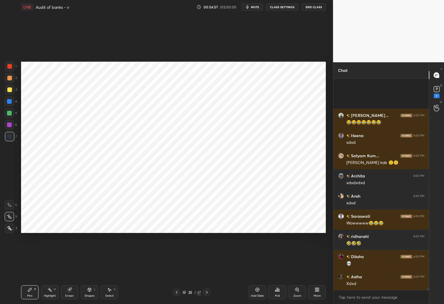
scroll to position [18290, 0]
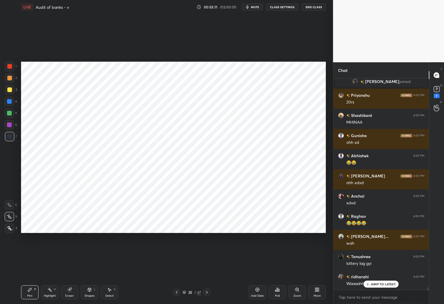
click at [379, 286] on p "JUMP TO LATEST" at bounding box center [383, 285] width 25 height 4
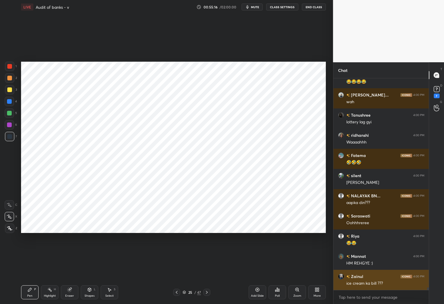
click at [376, 286] on div "Zainul 4:00 PM ice cream ka bill ???" at bounding box center [382, 280] width 96 height 20
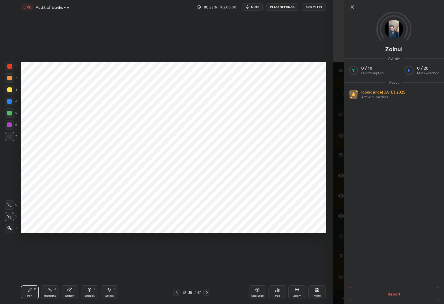
drag, startPoint x: 333, startPoint y: 292, endPoint x: 345, endPoint y: 292, distance: 11.7
click at [334, 292] on div "Zainul Activity 0 / 10 Qs attempted 0 / 20 Mins watched About Iconic since [DAT…" at bounding box center [388, 152] width 111 height 304
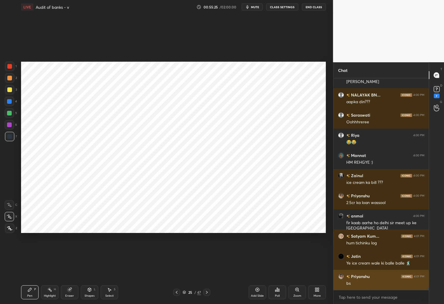
click at [376, 285] on div "bs" at bounding box center [386, 284] width 78 height 6
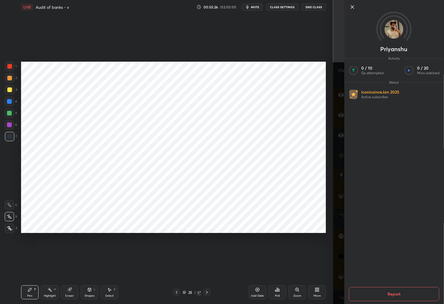
click at [339, 286] on div "[PERSON_NAME] Activity 0 / 10 Qs attempted 0 / 20 Mins watched About Iconic sin…" at bounding box center [388, 152] width 111 height 304
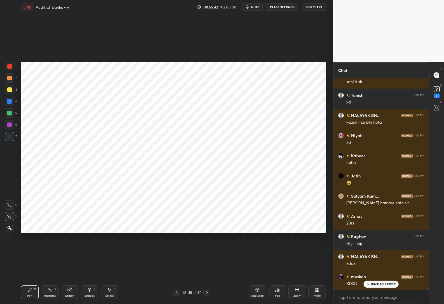
click at [382, 285] on p "JUMP TO LATEST" at bounding box center [383, 285] width 25 height 4
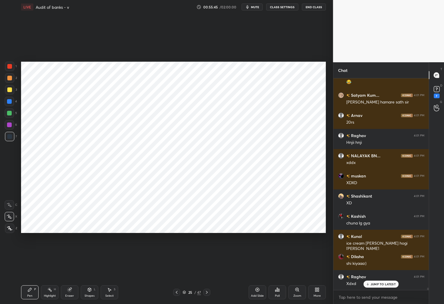
click at [380, 283] on p "JUMP TO LATEST" at bounding box center [383, 285] width 25 height 4
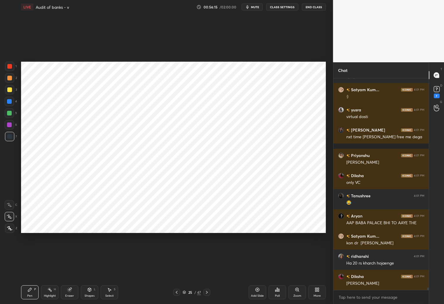
drag, startPoint x: 8, startPoint y: 100, endPoint x: 13, endPoint y: 106, distance: 7.3
click at [9, 100] on div at bounding box center [9, 101] width 5 height 5
click at [8, 124] on div at bounding box center [9, 125] width 5 height 5
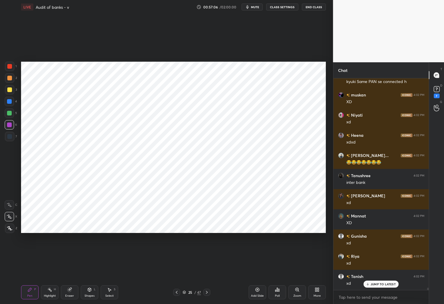
scroll to position [18751, 0]
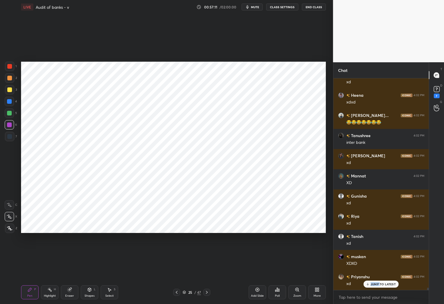
click at [382, 283] on p "JUMP TO LATEST" at bounding box center [383, 285] width 25 height 4
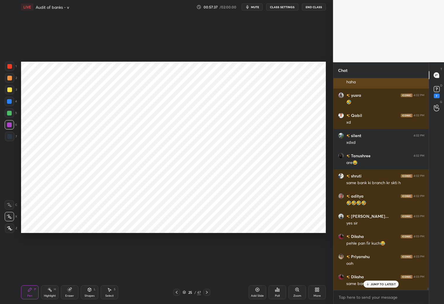
scroll to position [18979, 0]
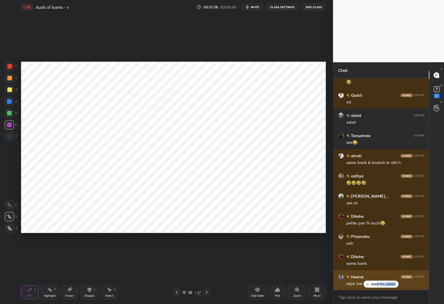
click at [377, 287] on div "JUMP TO LATEST" at bounding box center [381, 284] width 35 height 7
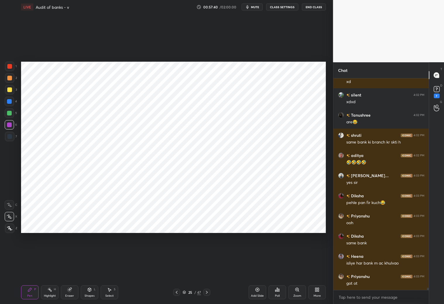
scroll to position [19019, 0]
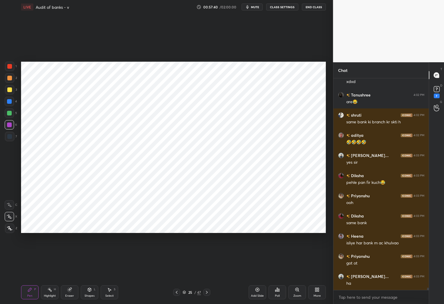
click at [178, 290] on div at bounding box center [176, 292] width 7 height 7
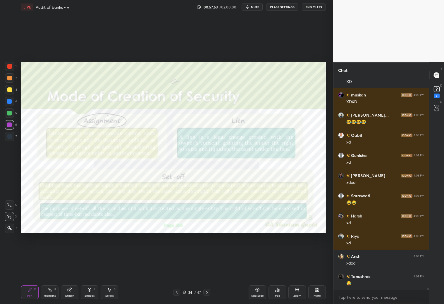
scroll to position [19322, 0]
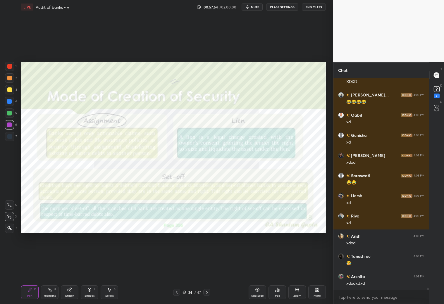
drag, startPoint x: 262, startPoint y: 293, endPoint x: 265, endPoint y: 291, distance: 3.3
click at [262, 293] on div "Add Slide" at bounding box center [258, 293] width 18 height 14
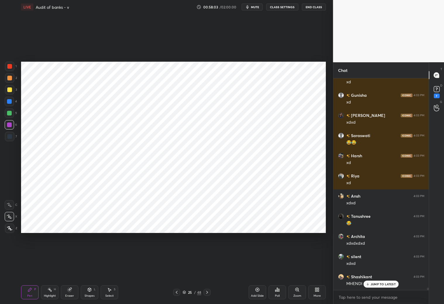
scroll to position [19383, 0]
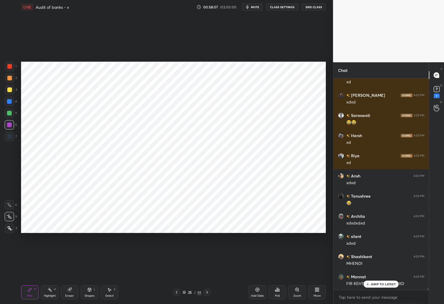
click at [9, 69] on div at bounding box center [9, 66] width 9 height 9
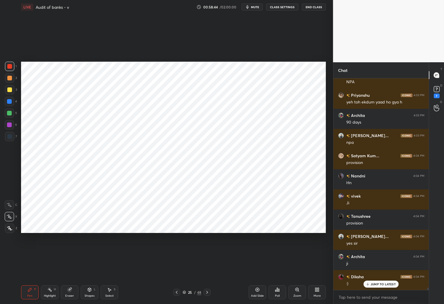
scroll to position [19787, 0]
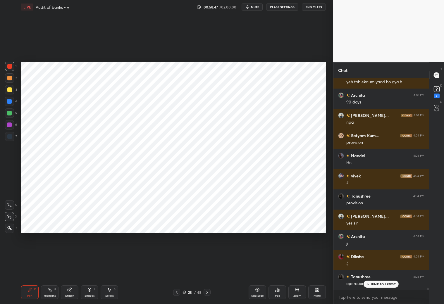
click at [8, 116] on div at bounding box center [9, 113] width 9 height 9
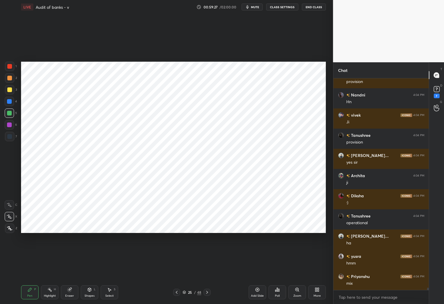
scroll to position [19867, 0]
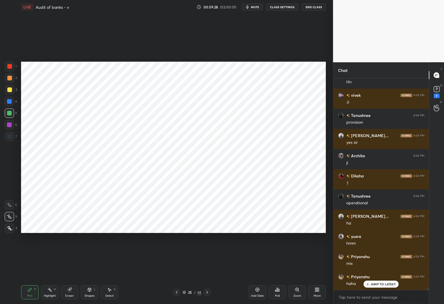
click at [8, 68] on div at bounding box center [9, 66] width 9 height 9
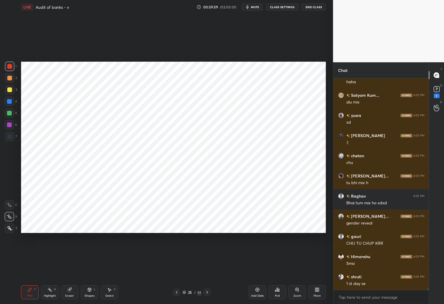
scroll to position [20090, 0]
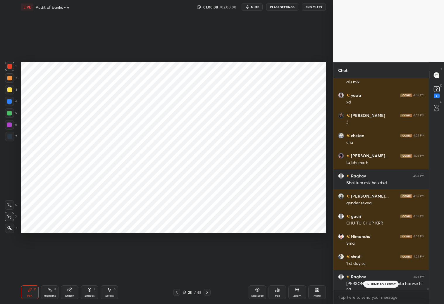
click at [11, 139] on div at bounding box center [9, 136] width 9 height 9
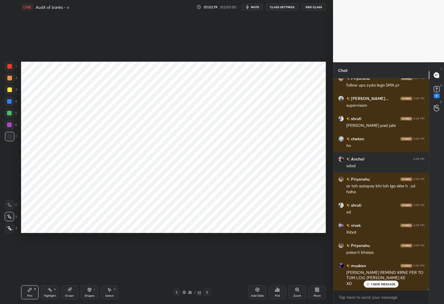
scroll to position [21082, 0]
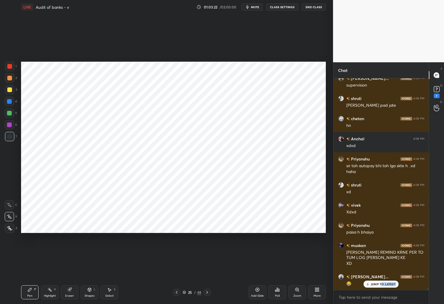
click at [383, 285] on div "JUMP TO LATEST" at bounding box center [381, 284] width 35 height 7
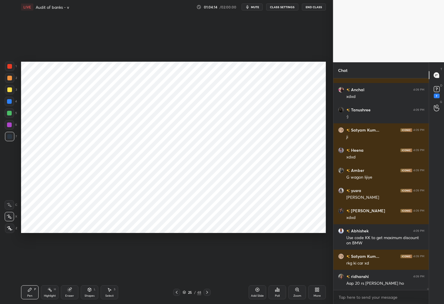
scroll to position [21942, 0]
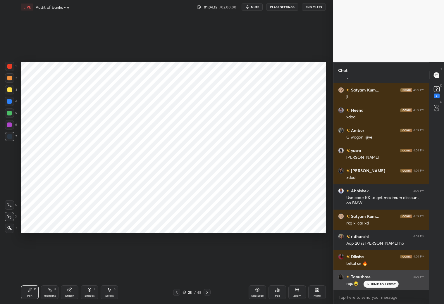
click at [380, 284] on p "JUMP TO LATEST" at bounding box center [383, 285] width 25 height 4
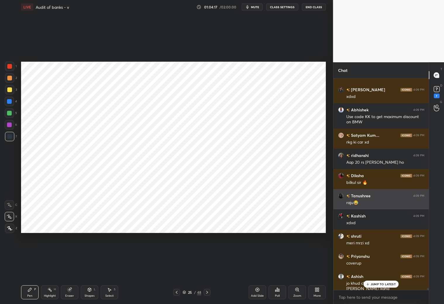
scroll to position [22063, 0]
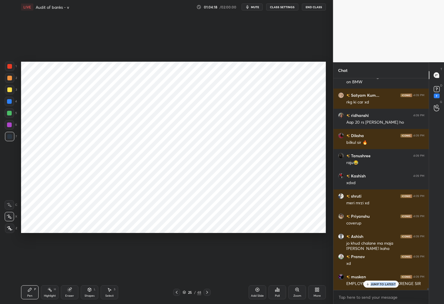
click at [375, 288] on div "[PERSON_NAME] Kum... 4:09 PM chalene nahi ata ... [PERSON_NAME] 4:09 PM [PERSON…" at bounding box center [382, 184] width 96 height 212
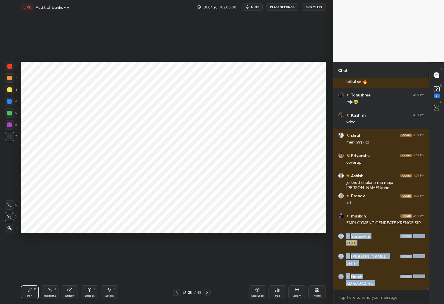
click at [176, 293] on icon at bounding box center [176, 292] width 5 height 5
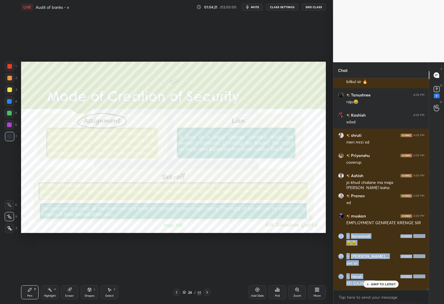
scroll to position [22144, 0]
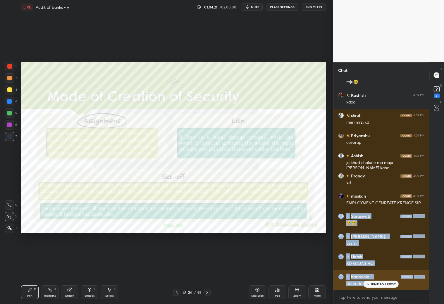
click at [374, 284] on p "JUMP TO LATEST" at bounding box center [383, 285] width 25 height 4
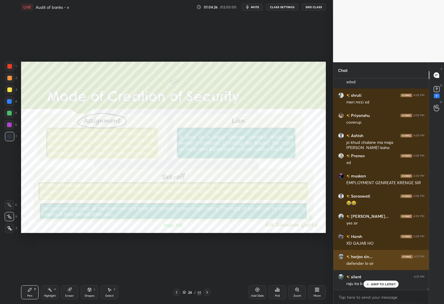
scroll to position [22185, 0]
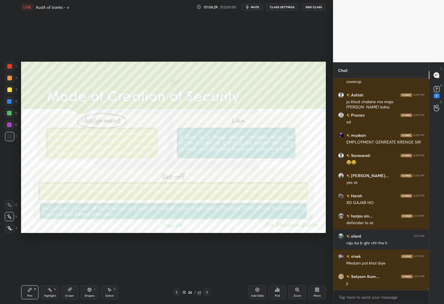
click at [207, 292] on icon at bounding box center [207, 292] width 5 height 5
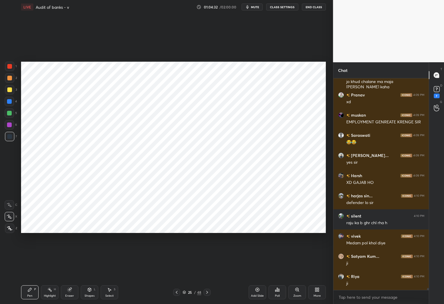
click at [208, 292] on icon at bounding box center [207, 292] width 5 height 5
click at [207, 295] on icon at bounding box center [207, 292] width 5 height 5
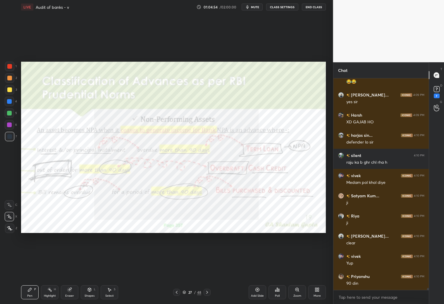
click at [209, 292] on icon at bounding box center [207, 292] width 5 height 5
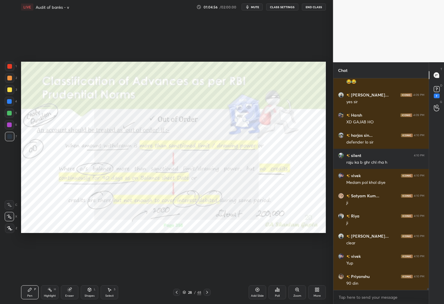
click at [178, 291] on icon at bounding box center [176, 292] width 5 height 5
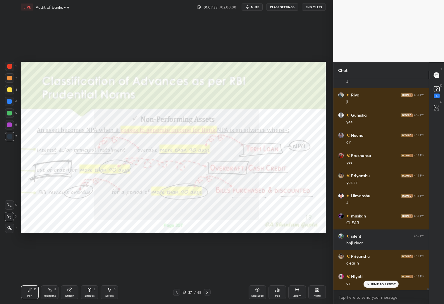
scroll to position [24524, 0]
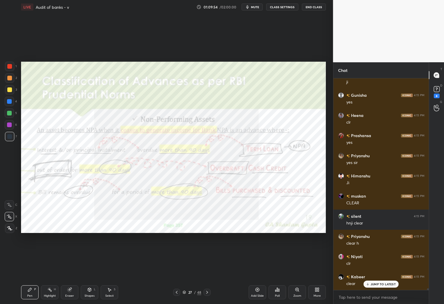
click at [208, 292] on icon at bounding box center [207, 292] width 5 height 5
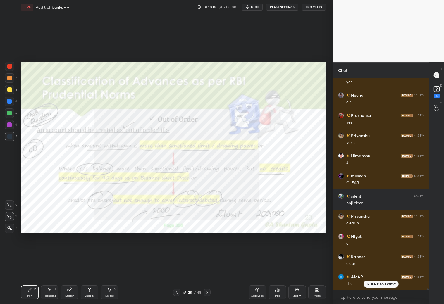
click at [258, 293] on div "Add Slide" at bounding box center [258, 293] width 18 height 14
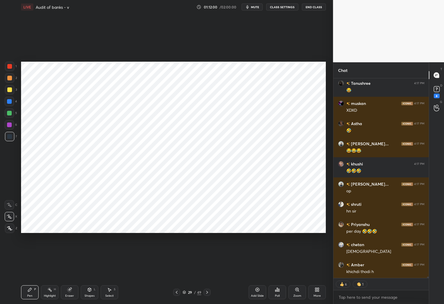
scroll to position [25310, 0]
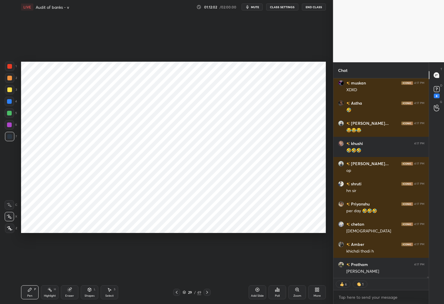
type textarea "x"
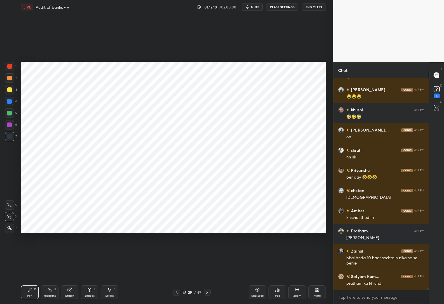
click at [12, 102] on div at bounding box center [9, 101] width 9 height 9
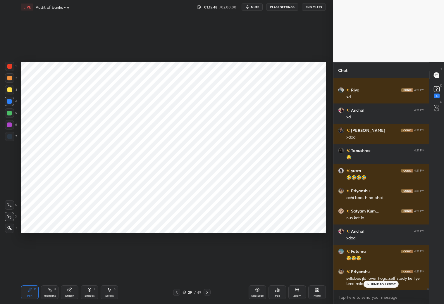
scroll to position [26316, 0]
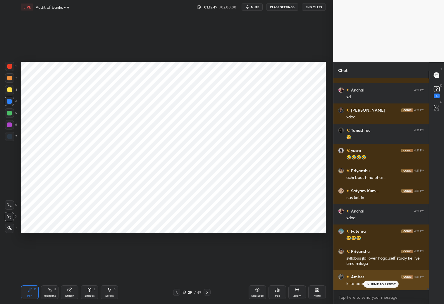
click at [374, 286] on p "JUMP TO LATEST" at bounding box center [383, 285] width 25 height 4
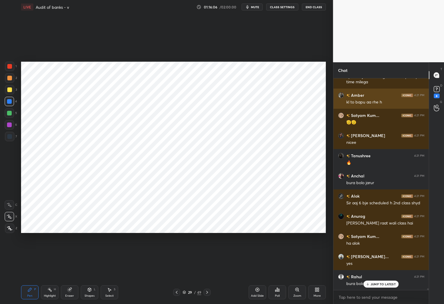
scroll to position [26518, 0]
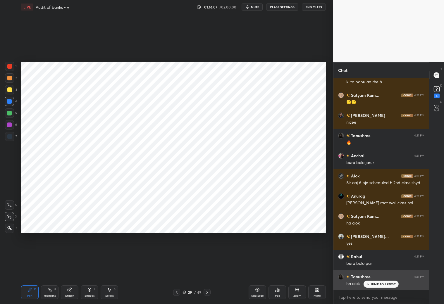
click at [385, 284] on p "JUMP TO LATEST" at bounding box center [383, 285] width 25 height 4
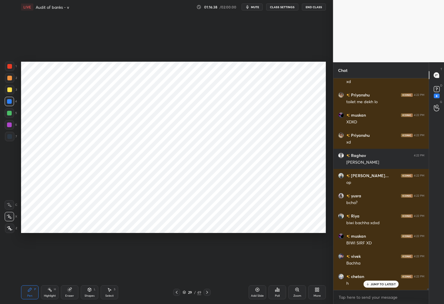
scroll to position [27205, 0]
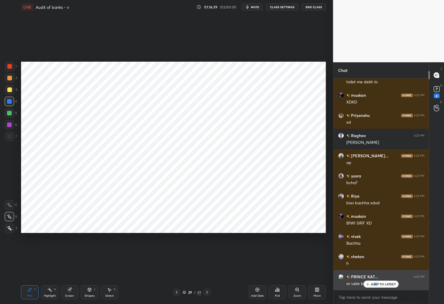
click at [377, 285] on p "JUMP TO LATEST" at bounding box center [383, 285] width 25 height 4
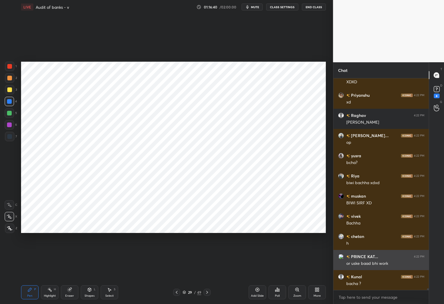
scroll to position [27245, 0]
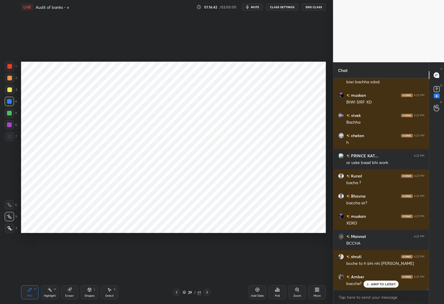
click at [382, 284] on p "JUMP TO LATEST" at bounding box center [383, 285] width 25 height 4
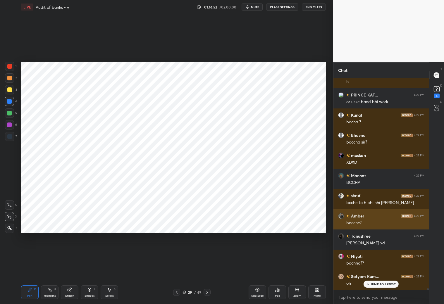
scroll to position [27407, 0]
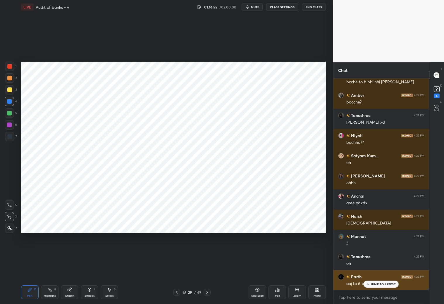
click at [376, 285] on p "JUMP TO LATEST" at bounding box center [383, 285] width 25 height 4
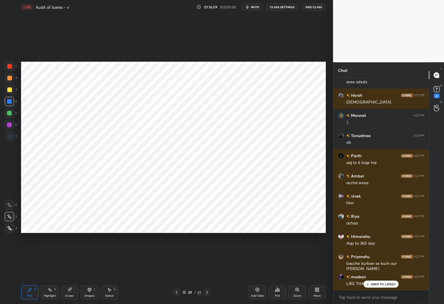
drag, startPoint x: 67, startPoint y: 294, endPoint x: 66, endPoint y: 265, distance: 29.0
click at [67, 290] on div "Eraser" at bounding box center [70, 293] width 18 height 14
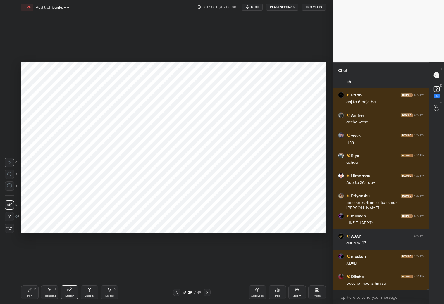
click at [32, 291] on div "Pen P" at bounding box center [30, 293] width 18 height 14
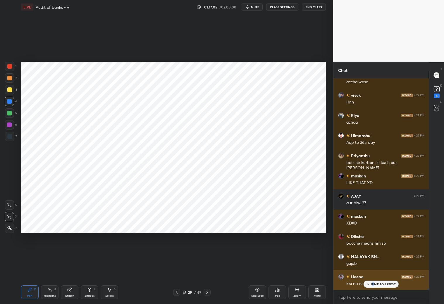
click at [374, 284] on p "JUMP TO LATEST" at bounding box center [383, 285] width 25 height 4
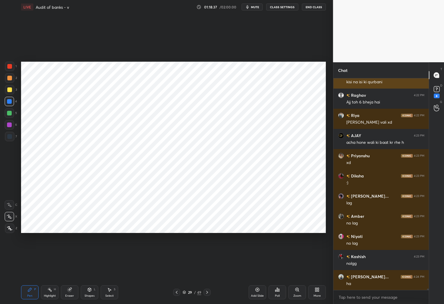
scroll to position [27958, 0]
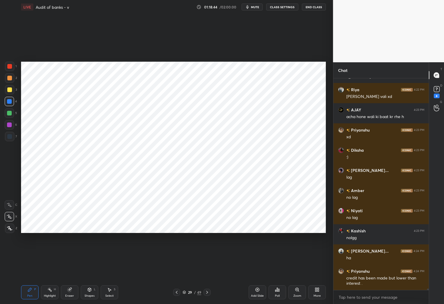
click at [176, 295] on icon at bounding box center [176, 292] width 5 height 5
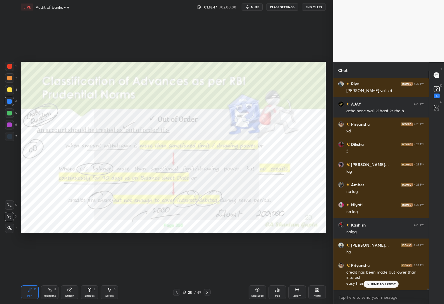
scroll to position [27983, 0]
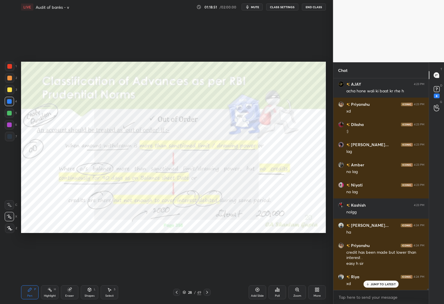
click at [209, 292] on icon at bounding box center [207, 292] width 5 height 5
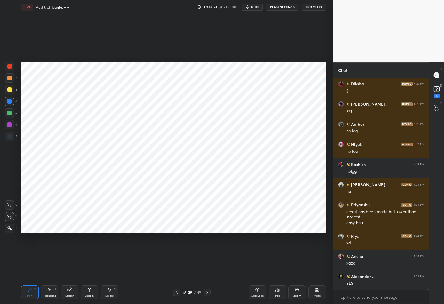
scroll to position [28044, 0]
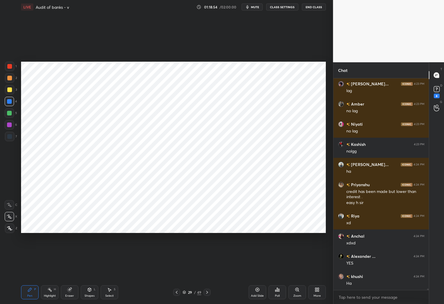
drag, startPoint x: 176, startPoint y: 292, endPoint x: 179, endPoint y: 290, distance: 3.9
click at [177, 292] on icon at bounding box center [176, 292] width 5 height 5
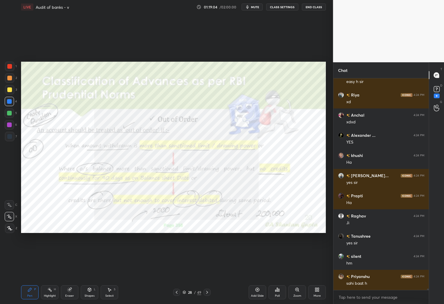
scroll to position [28191, 0]
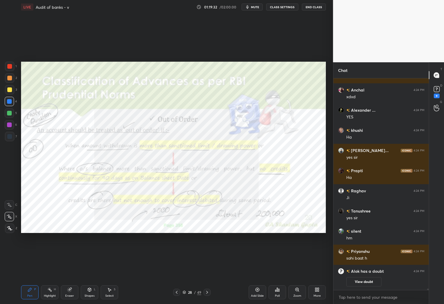
scroll to position [25073, 0]
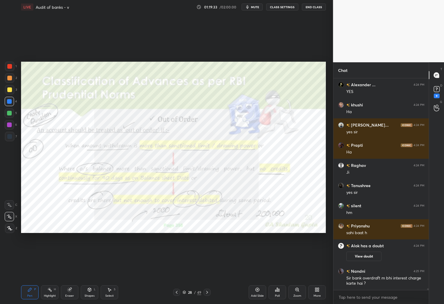
click at [208, 292] on icon at bounding box center [207, 292] width 5 height 5
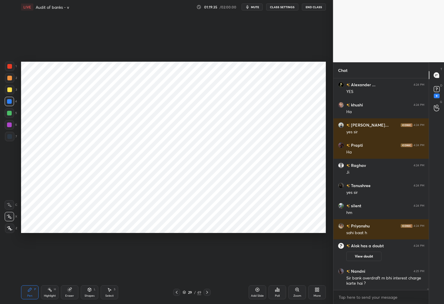
drag, startPoint x: 176, startPoint y: 292, endPoint x: 178, endPoint y: 288, distance: 3.9
click at [178, 292] on icon at bounding box center [176, 292] width 5 height 5
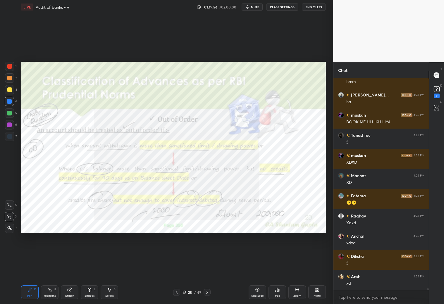
scroll to position [25335, 0]
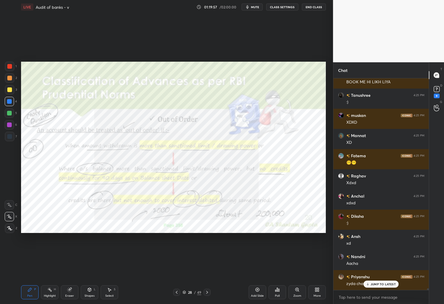
drag, startPoint x: 208, startPoint y: 297, endPoint x: 212, endPoint y: 295, distance: 4.1
click at [208, 297] on div "Pen P Highlight H Eraser Shapes L Select S 28 / 49 Add Slide Poll Zoom More" at bounding box center [173, 292] width 305 height 23
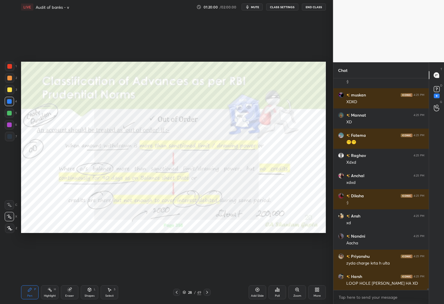
scroll to position [25376, 0]
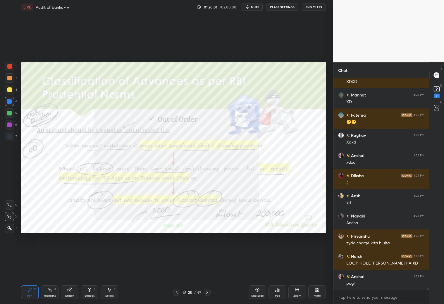
click at [207, 294] on icon at bounding box center [207, 292] width 5 height 5
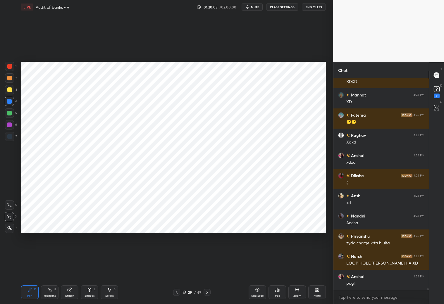
click at [208, 293] on icon at bounding box center [207, 292] width 5 height 5
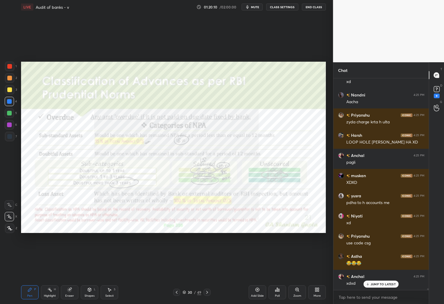
scroll to position [25517, 0]
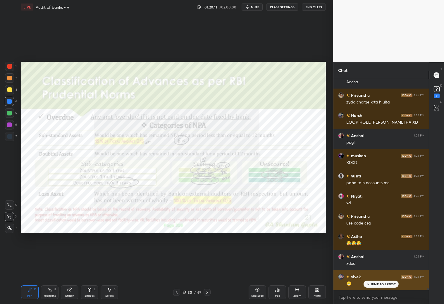
click at [383, 286] on p "JUMP TO LATEST" at bounding box center [383, 285] width 25 height 4
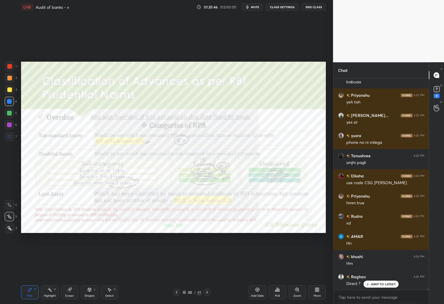
scroll to position [25860, 0]
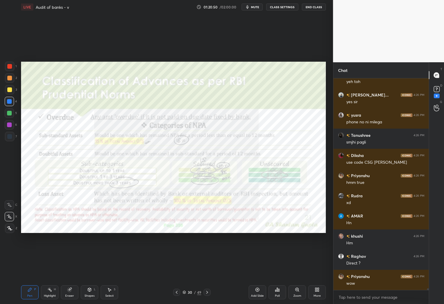
click at [177, 294] on icon at bounding box center [176, 292] width 5 height 5
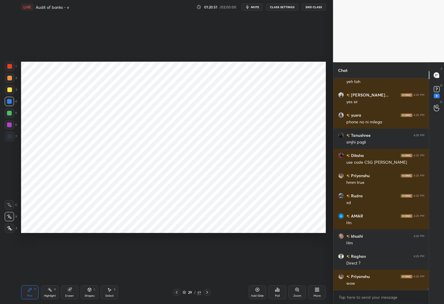
click at [176, 293] on icon at bounding box center [176, 292] width 5 height 5
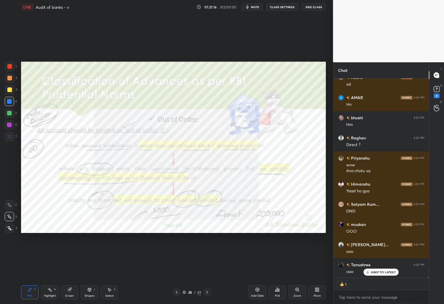
scroll to position [25999, 0]
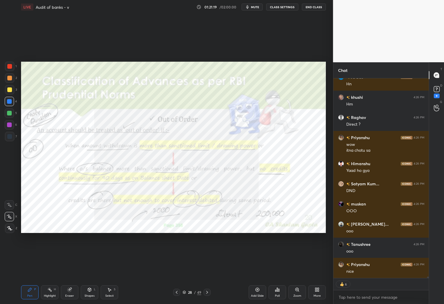
click at [178, 294] on icon at bounding box center [176, 292] width 5 height 5
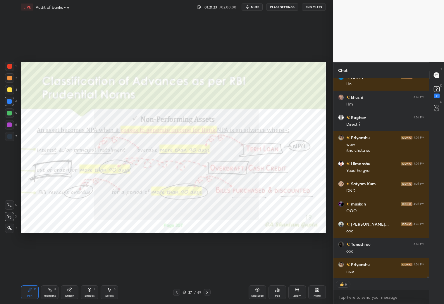
scroll to position [26020, 0]
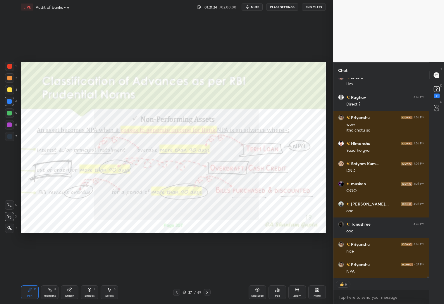
click at [210, 292] on div at bounding box center [207, 292] width 7 height 7
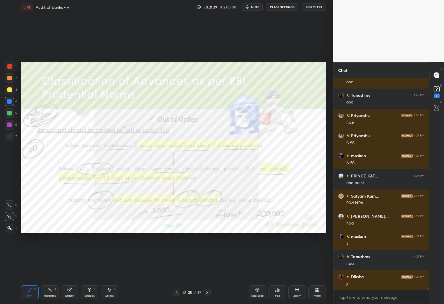
scroll to position [26169, 0]
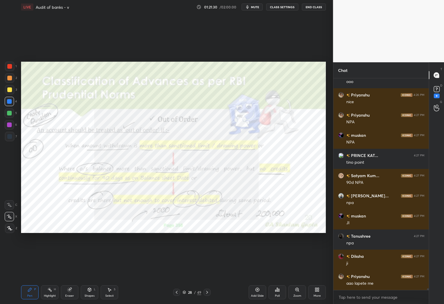
click at [208, 293] on icon at bounding box center [207, 292] width 5 height 5
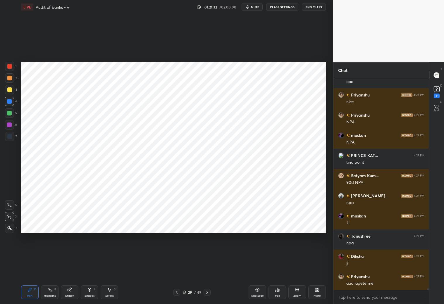
click at [207, 294] on icon at bounding box center [207, 292] width 5 height 5
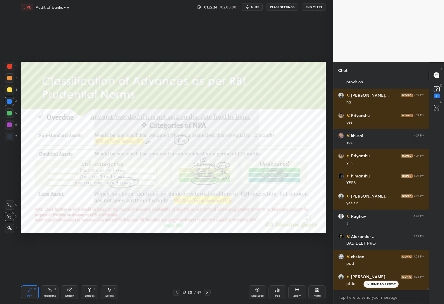
scroll to position [26478, 0]
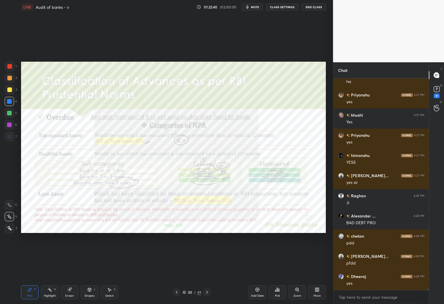
drag, startPoint x: 254, startPoint y: 293, endPoint x: 245, endPoint y: 283, distance: 13.5
click at [255, 294] on div "Add Slide" at bounding box center [258, 293] width 18 height 14
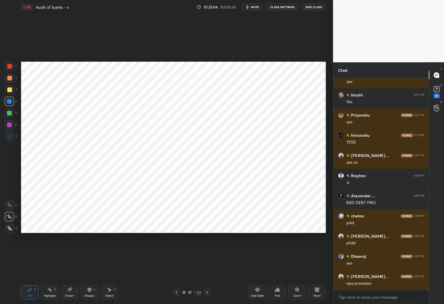
scroll to position [26519, 0]
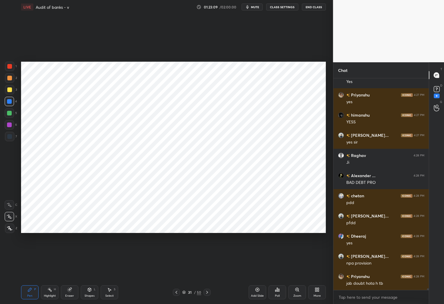
drag, startPoint x: 11, startPoint y: 69, endPoint x: 16, endPoint y: 68, distance: 6.0
click at [12, 70] on div at bounding box center [9, 66] width 9 height 9
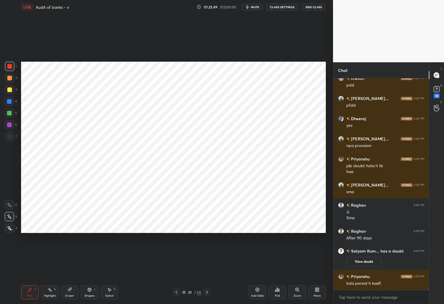
scroll to position [26169, 0]
drag, startPoint x: 9, startPoint y: 105, endPoint x: 16, endPoint y: 98, distance: 9.3
click at [11, 103] on div at bounding box center [9, 101] width 9 height 9
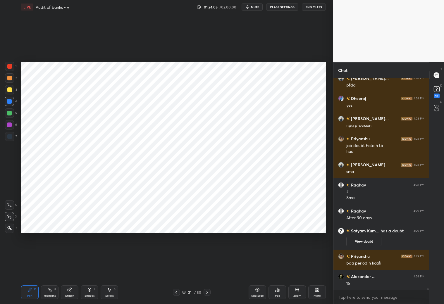
drag, startPoint x: 11, startPoint y: 135, endPoint x: 16, endPoint y: 129, distance: 7.7
click at [12, 134] on div at bounding box center [9, 136] width 9 height 9
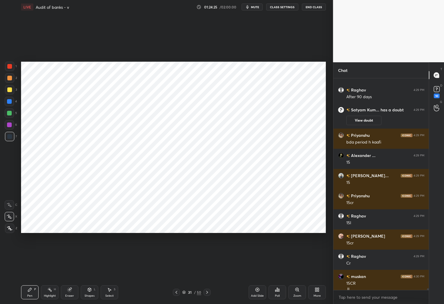
scroll to position [26317, 0]
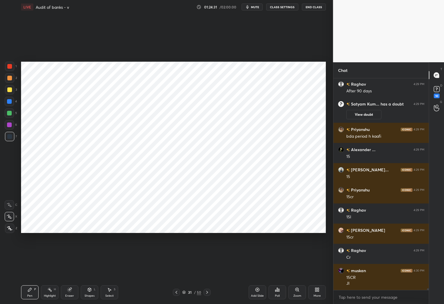
click at [12, 103] on div at bounding box center [9, 101] width 9 height 9
click at [91, 294] on div "Shapes L" at bounding box center [90, 293] width 18 height 14
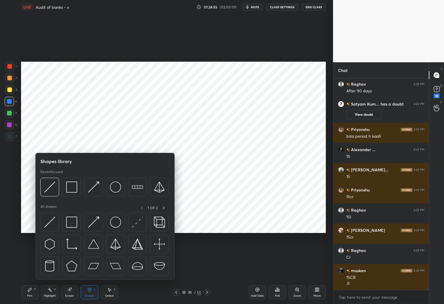
click at [112, 292] on div "Select S" at bounding box center [110, 293] width 18 height 14
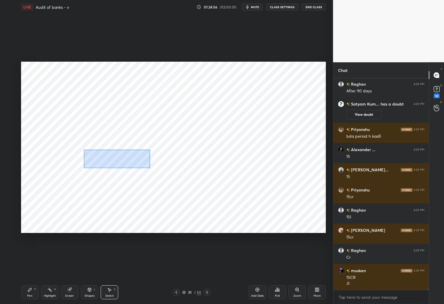
drag, startPoint x: 85, startPoint y: 150, endPoint x: 149, endPoint y: 163, distance: 65.8
click at [150, 167] on div "0 ° Undo Copy Duplicate Duplicate to new slide Delete" at bounding box center [173, 148] width 305 height 172
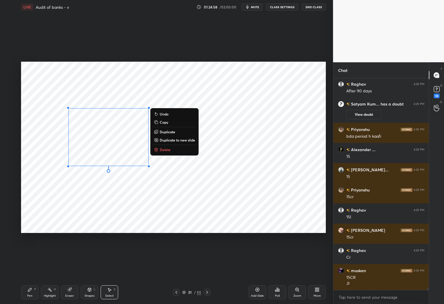
click at [198, 198] on div "0 ° Undo Copy Duplicate Duplicate to new slide Delete" at bounding box center [173, 148] width 305 height 172
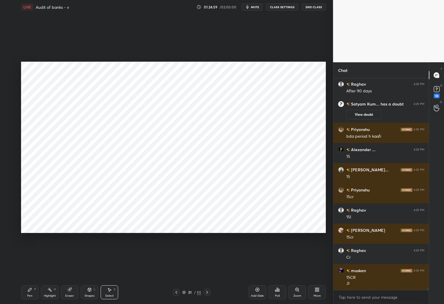
click at [69, 292] on div "Eraser" at bounding box center [70, 293] width 18 height 14
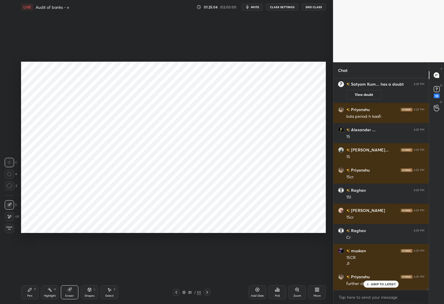
click at [26, 290] on div "Pen P" at bounding box center [30, 293] width 18 height 14
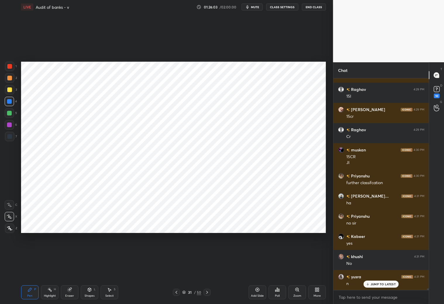
scroll to position [26458, 0]
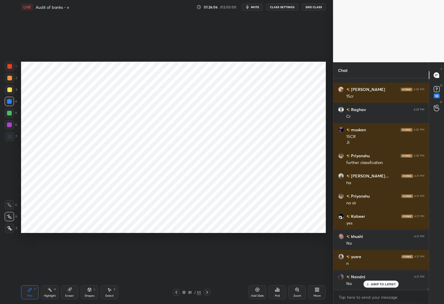
drag, startPoint x: 71, startPoint y: 295, endPoint x: 71, endPoint y: 277, distance: 18.2
click at [72, 292] on div "Eraser" at bounding box center [70, 293] width 18 height 14
click at [30, 290] on icon at bounding box center [30, 290] width 4 height 4
click at [12, 114] on div at bounding box center [9, 113] width 9 height 9
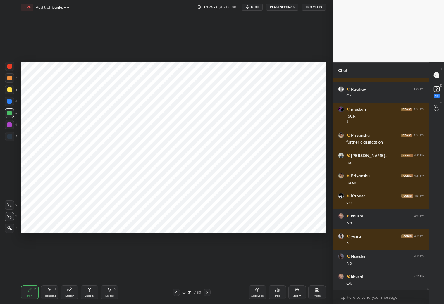
drag, startPoint x: 8, startPoint y: 138, endPoint x: 11, endPoint y: 136, distance: 3.3
click at [9, 137] on div at bounding box center [9, 136] width 5 height 5
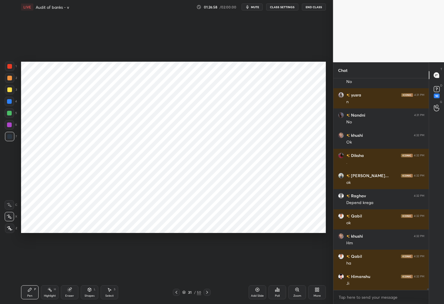
scroll to position [26639, 0]
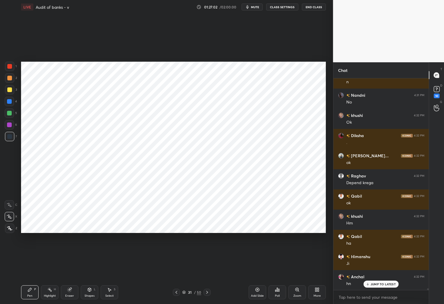
drag, startPoint x: 9, startPoint y: 103, endPoint x: 15, endPoint y: 100, distance: 6.4
click at [11, 102] on div at bounding box center [9, 101] width 5 height 5
click at [11, 114] on div at bounding box center [9, 113] width 5 height 5
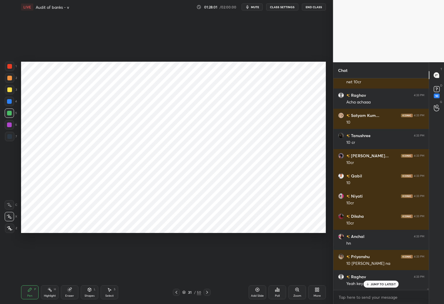
scroll to position [27064, 0]
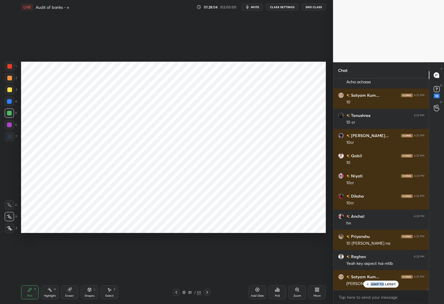
click at [384, 283] on p "JUMP TO LATEST" at bounding box center [383, 285] width 25 height 4
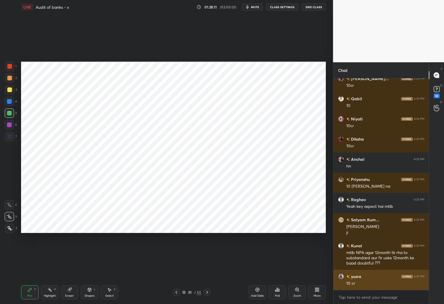
scroll to position [27141, 0]
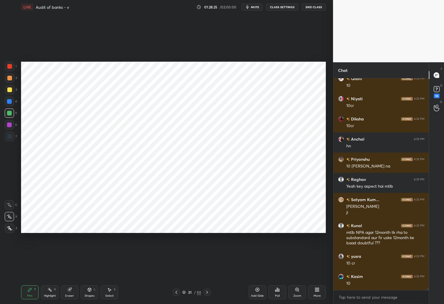
click at [12, 114] on div at bounding box center [9, 113] width 9 height 9
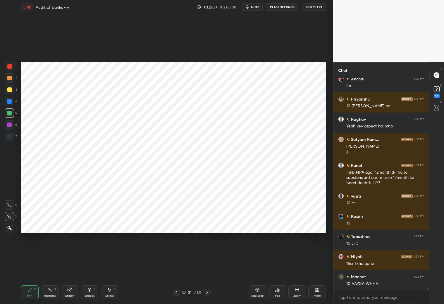
scroll to position [27222, 0]
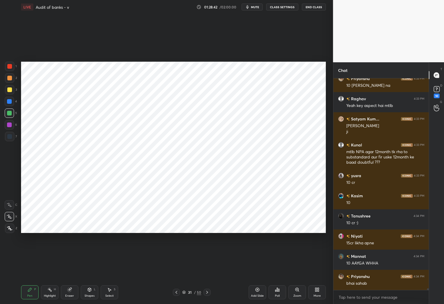
click at [71, 287] on div "Eraser" at bounding box center [70, 293] width 18 height 14
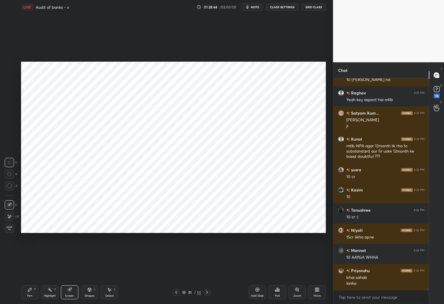
drag, startPoint x: 27, startPoint y: 292, endPoint x: 27, endPoint y: 288, distance: 3.6
click at [27, 292] on div "Pen P" at bounding box center [30, 293] width 18 height 14
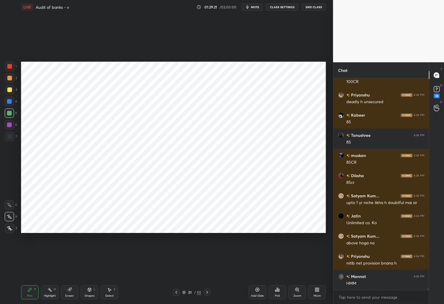
scroll to position [2, 2]
click at [253, 7] on button "mute" at bounding box center [252, 7] width 21 height 7
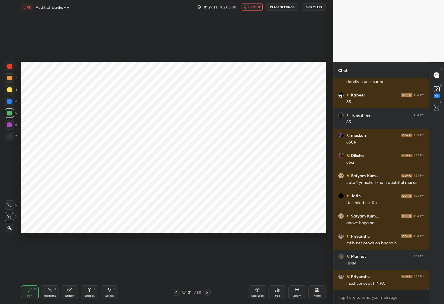
scroll to position [27557, 0]
click at [254, 7] on span "unmute" at bounding box center [255, 7] width 13 height 4
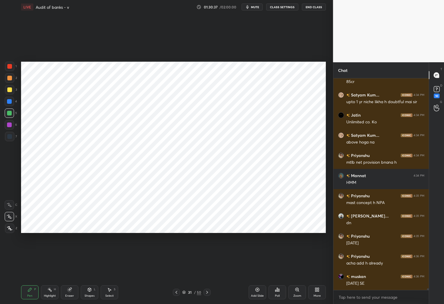
scroll to position [27658, 0]
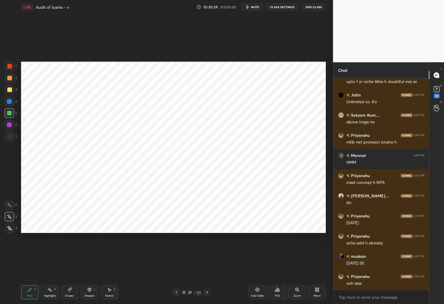
click at [10, 134] on div at bounding box center [9, 136] width 9 height 9
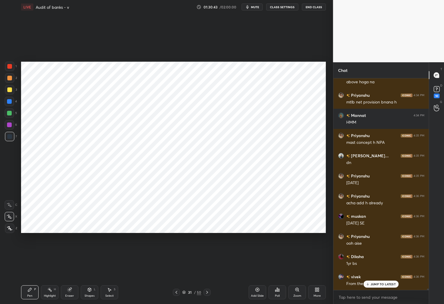
scroll to position [27718, 0]
click at [72, 295] on div "Eraser" at bounding box center [69, 296] width 9 height 3
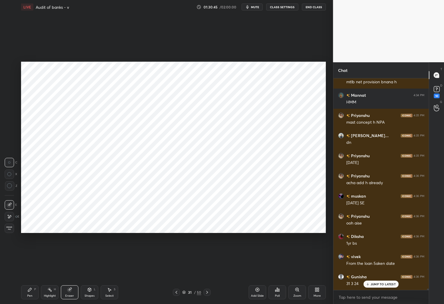
click at [28, 292] on div "Pen P" at bounding box center [30, 293] width 18 height 14
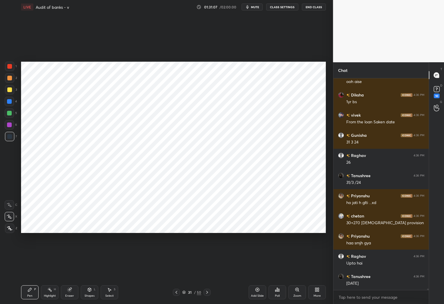
scroll to position [27880, 0]
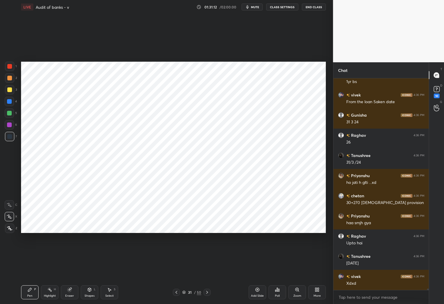
click at [11, 111] on div at bounding box center [9, 113] width 5 height 5
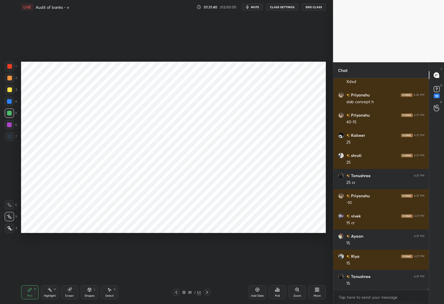
scroll to position [28143, 0]
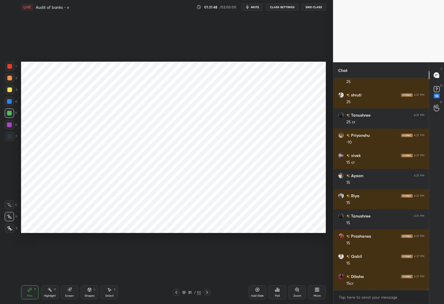
click at [69, 294] on div "Eraser" at bounding box center [70, 293] width 18 height 14
drag, startPoint x: 31, startPoint y: 295, endPoint x: 33, endPoint y: 292, distance: 3.4
click at [33, 294] on div "Pen P" at bounding box center [30, 293] width 18 height 14
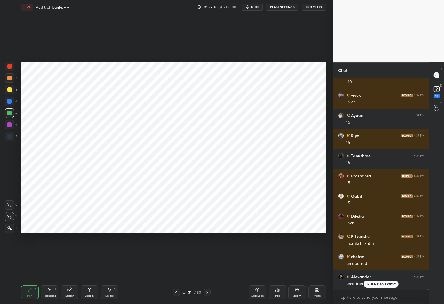
scroll to position [28223, 0]
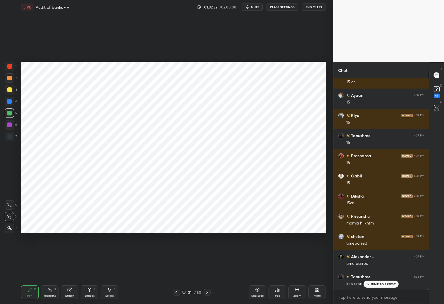
click at [9, 67] on div at bounding box center [9, 66] width 5 height 5
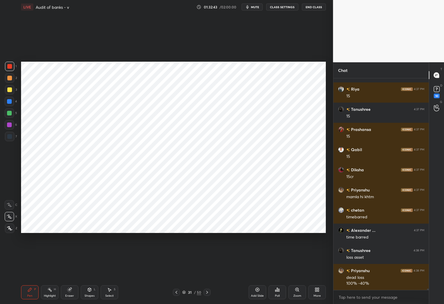
scroll to position [28270, 0]
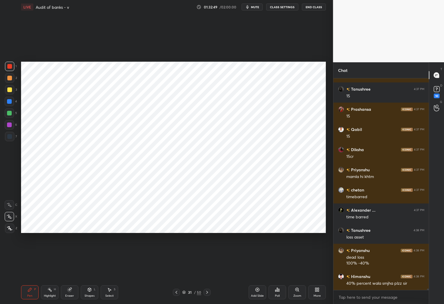
drag, startPoint x: 71, startPoint y: 293, endPoint x: 81, endPoint y: 281, distance: 16.0
click at [71, 293] on div "Eraser" at bounding box center [70, 293] width 18 height 14
click at [32, 289] on icon at bounding box center [30, 290] width 5 height 5
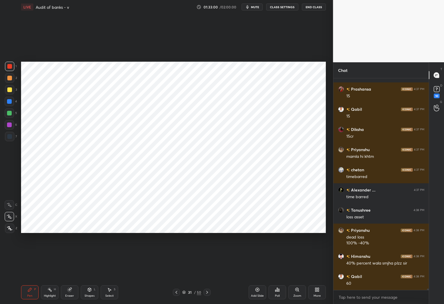
drag, startPoint x: 71, startPoint y: 293, endPoint x: 68, endPoint y: 288, distance: 5.8
click at [71, 293] on div "Eraser" at bounding box center [70, 293] width 18 height 14
drag, startPoint x: 24, startPoint y: 297, endPoint x: 31, endPoint y: 289, distance: 10.8
click at [27, 295] on div "Pen P" at bounding box center [30, 293] width 18 height 14
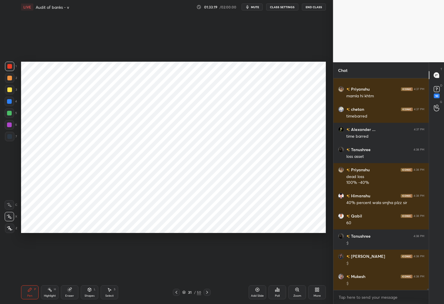
scroll to position [28371, 0]
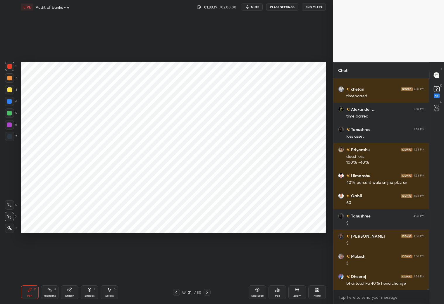
drag, startPoint x: 255, startPoint y: 292, endPoint x: 256, endPoint y: 296, distance: 4.4
click at [257, 293] on div "Add Slide" at bounding box center [258, 293] width 18 height 14
click at [177, 292] on icon at bounding box center [177, 292] width 5 height 5
click at [207, 294] on icon at bounding box center [207, 292] width 5 height 5
drag, startPoint x: 9, startPoint y: 102, endPoint x: 16, endPoint y: 100, distance: 6.9
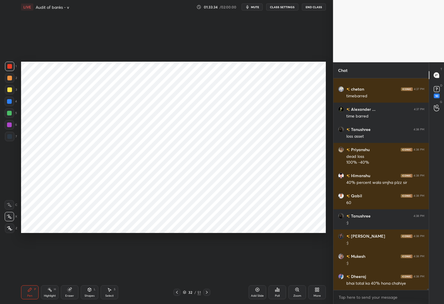
click at [10, 103] on div at bounding box center [9, 101] width 5 height 5
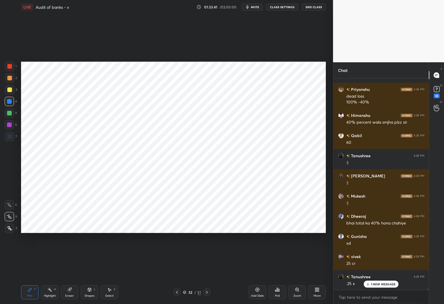
scroll to position [28451, 0]
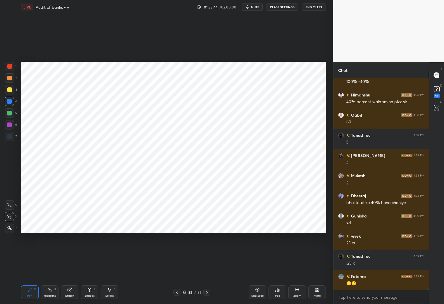
drag, startPoint x: 9, startPoint y: 67, endPoint x: 15, endPoint y: 68, distance: 6.3
click at [11, 68] on div at bounding box center [9, 66] width 5 height 5
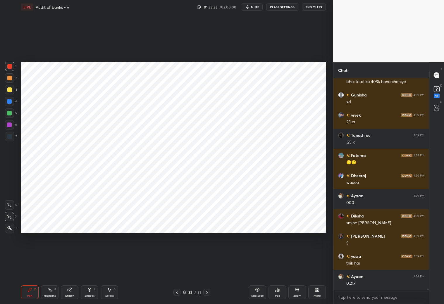
scroll to position [28593, 0]
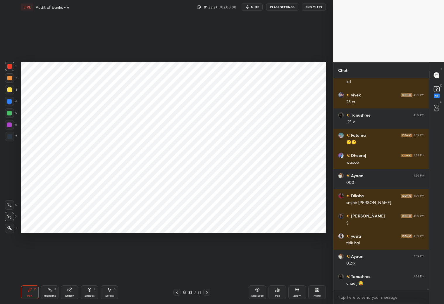
click at [13, 102] on div at bounding box center [9, 101] width 9 height 9
click at [177, 291] on icon at bounding box center [177, 292] width 5 height 5
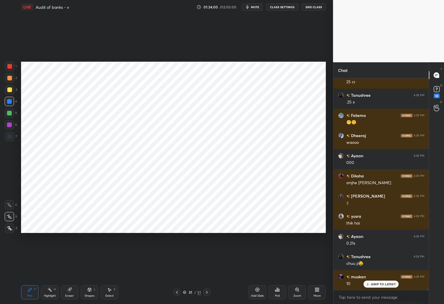
scroll to position [28633, 0]
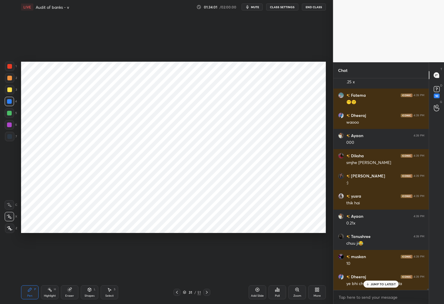
drag, startPoint x: 207, startPoint y: 291, endPoint x: 210, endPoint y: 285, distance: 7.1
click at [209, 290] on icon at bounding box center [207, 292] width 5 height 5
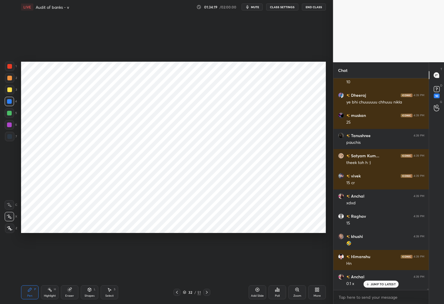
scroll to position [28835, 0]
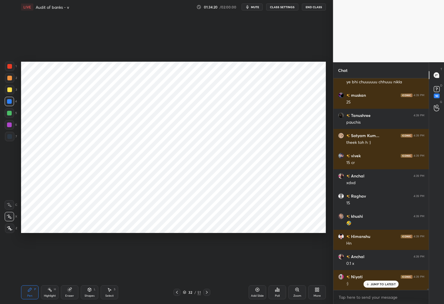
click at [9, 68] on div at bounding box center [9, 66] width 9 height 9
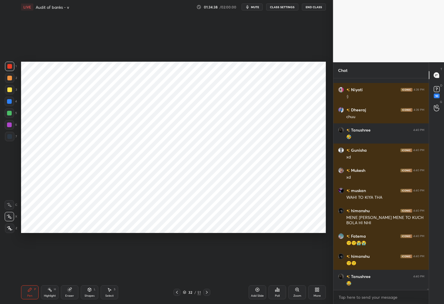
scroll to position [29043, 0]
click at [11, 100] on div at bounding box center [9, 101] width 5 height 5
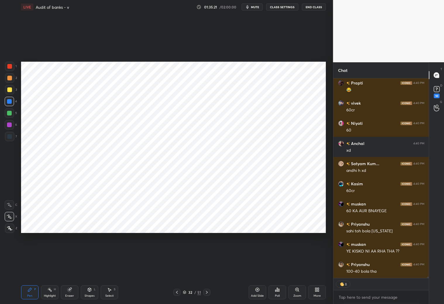
scroll to position [29767, 0]
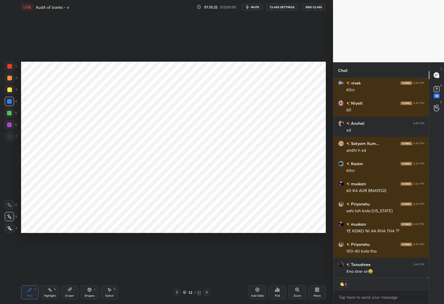
click at [176, 293] on icon at bounding box center [177, 292] width 5 height 5
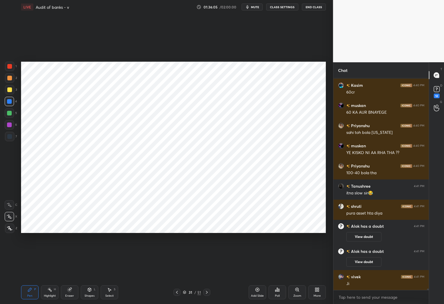
scroll to position [28809, 0]
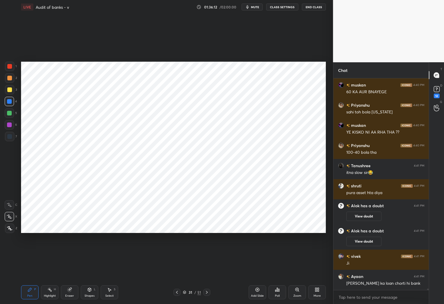
click at [178, 293] on icon at bounding box center [177, 292] width 5 height 5
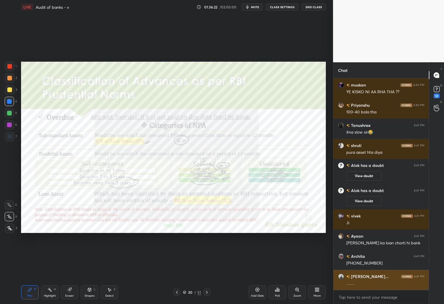
scroll to position [28889, 0]
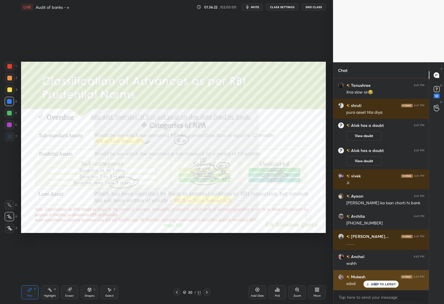
click at [376, 284] on p "JUMP TO LATEST" at bounding box center [383, 285] width 25 height 4
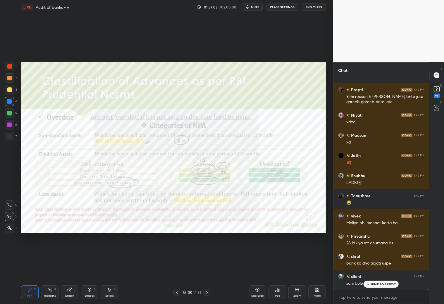
scroll to position [29541, 0]
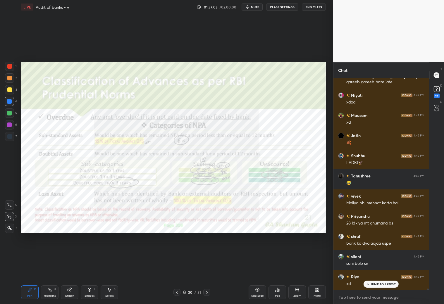
click at [350, 300] on textarea at bounding box center [381, 297] width 86 height 9
click at [377, 283] on div "Ashish Kum... 4:42 PM op Dheeraj 4:42 PM +1 shruti 4:42 PM ishiliye bank aisa k…" at bounding box center [382, 191] width 96 height 226
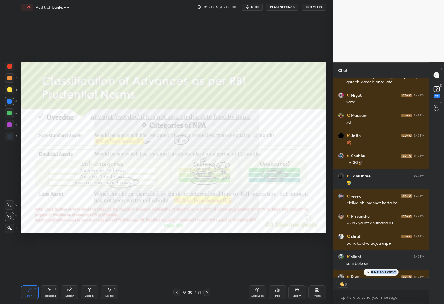
scroll to position [29573, 0]
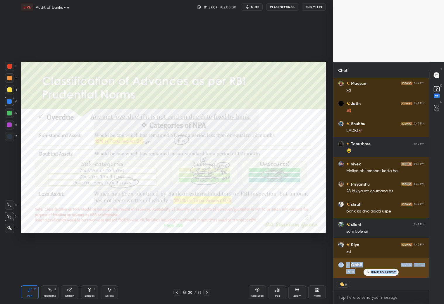
drag, startPoint x: 379, startPoint y: 271, endPoint x: 376, endPoint y: 271, distance: 2.9
click at [379, 271] on p "JUMP TO LATEST" at bounding box center [383, 273] width 25 height 4
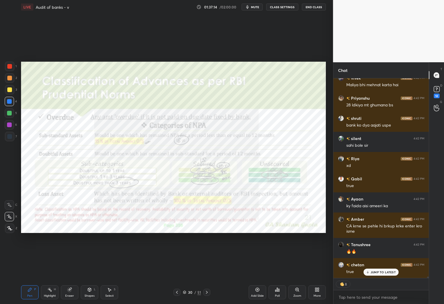
scroll to position [29680, 0]
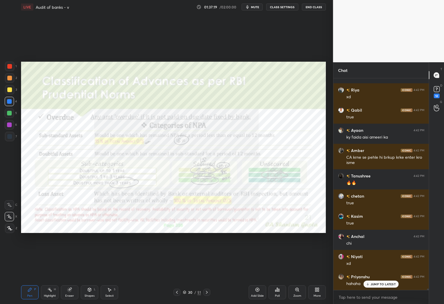
click at [207, 295] on icon at bounding box center [207, 292] width 5 height 5
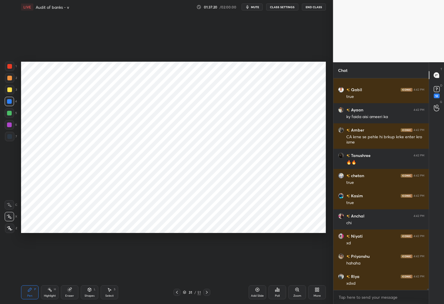
click at [368, 288] on div "silent 4:42 PM sahi bole sir Riya 4:42 PM xd Qabil 4:42 PM true Ayaan 4:42 PM k…" at bounding box center [382, 184] width 96 height 212
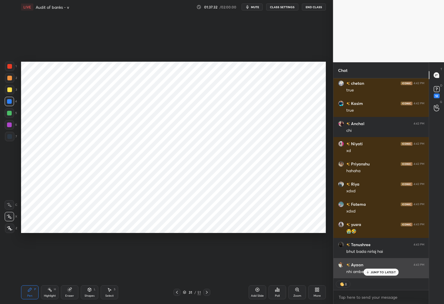
click at [375, 274] on p "JUMP TO LATEST" at bounding box center [383, 273] width 25 height 4
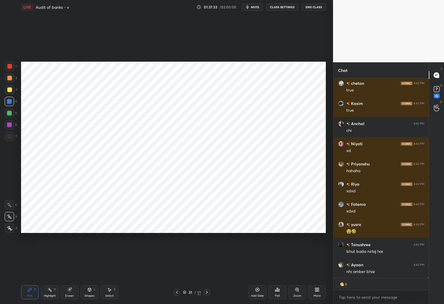
click at [208, 293] on icon at bounding box center [207, 292] width 5 height 5
click at [207, 292] on icon at bounding box center [207, 292] width 5 height 5
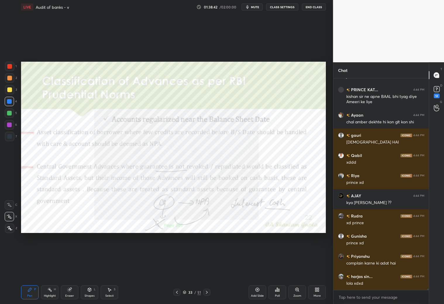
scroll to position [30694, 0]
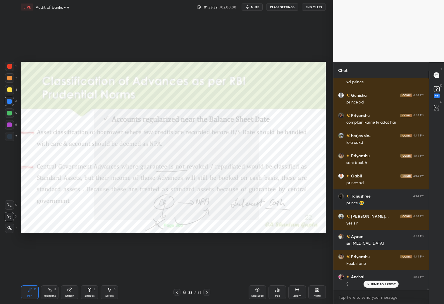
click at [383, 283] on p "JUMP TO LATEST" at bounding box center [383, 285] width 25 height 4
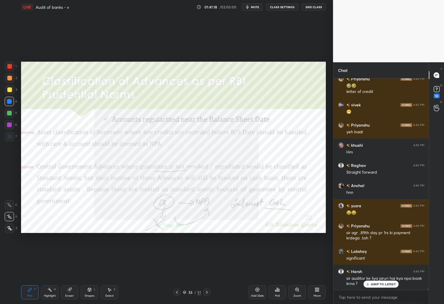
scroll to position [31635, 0]
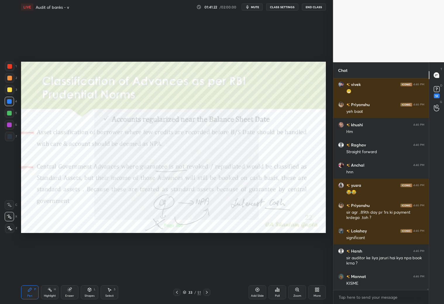
click at [175, 292] on icon at bounding box center [177, 292] width 5 height 5
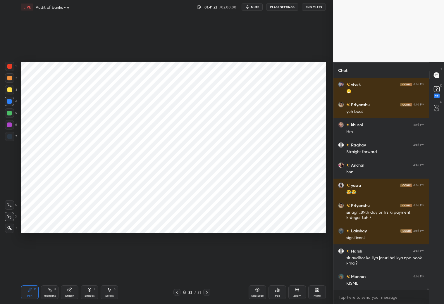
click at [176, 291] on icon at bounding box center [177, 292] width 5 height 5
click at [178, 292] on icon at bounding box center [177, 292] width 5 height 5
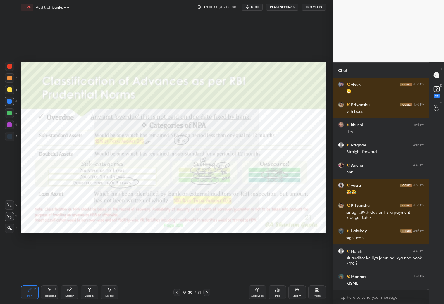
click at [178, 292] on icon at bounding box center [177, 292] width 5 height 5
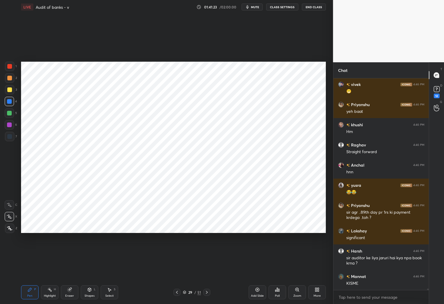
click at [179, 292] on icon at bounding box center [177, 292] width 5 height 5
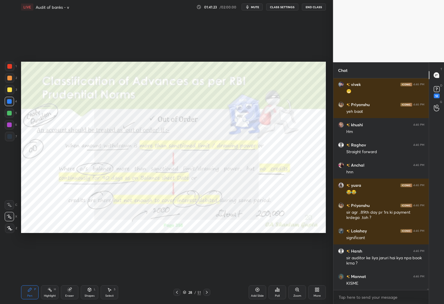
click at [179, 292] on icon at bounding box center [177, 292] width 5 height 5
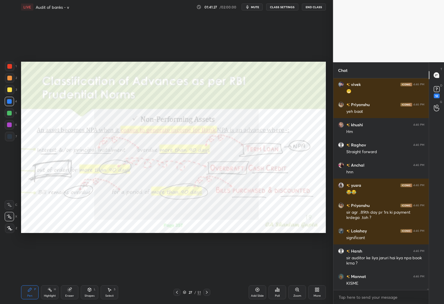
click at [207, 292] on icon at bounding box center [207, 292] width 5 height 5
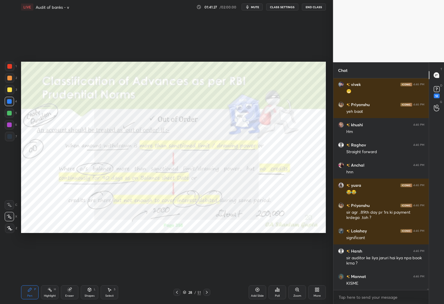
click at [208, 293] on icon at bounding box center [207, 292] width 5 height 5
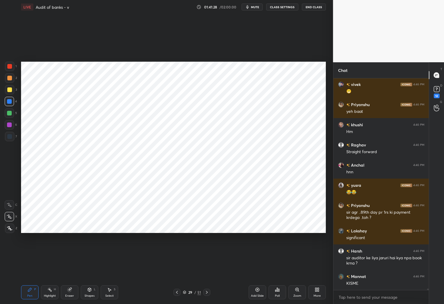
click at [174, 292] on div at bounding box center [177, 292] width 7 height 7
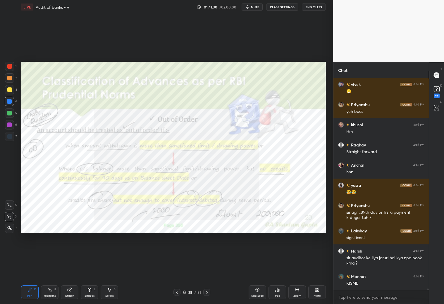
click at [209, 292] on icon at bounding box center [207, 292] width 5 height 5
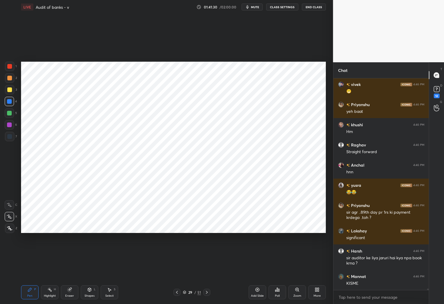
click at [208, 291] on icon at bounding box center [207, 292] width 5 height 5
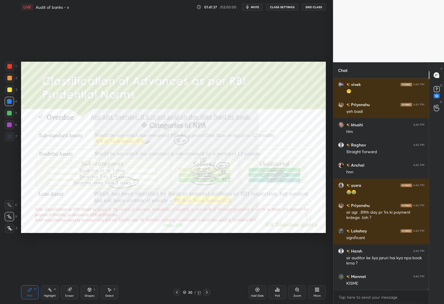
click at [207, 293] on icon at bounding box center [207, 292] width 5 height 5
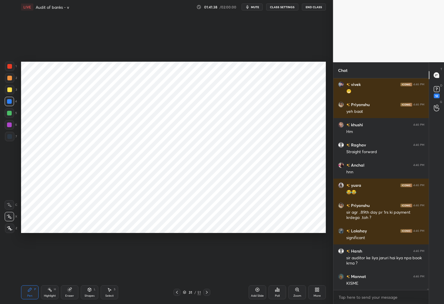
click at [207, 295] on icon at bounding box center [207, 292] width 5 height 5
click at [207, 295] on div at bounding box center [206, 292] width 7 height 7
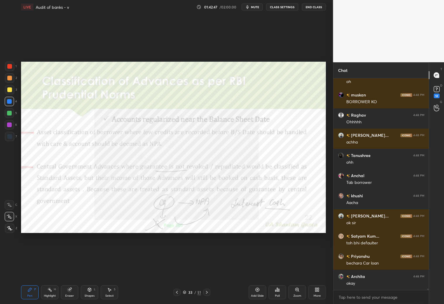
scroll to position [32369, 0]
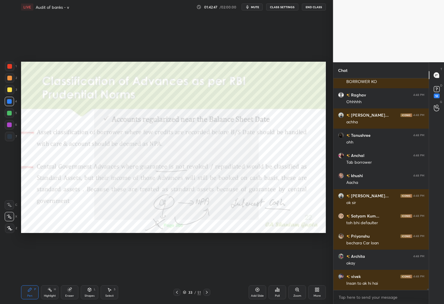
click at [177, 292] on icon at bounding box center [177, 292] width 5 height 5
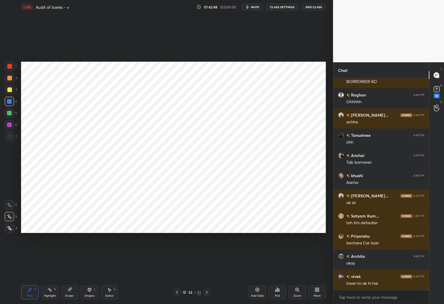
click at [177, 295] on icon at bounding box center [177, 292] width 5 height 5
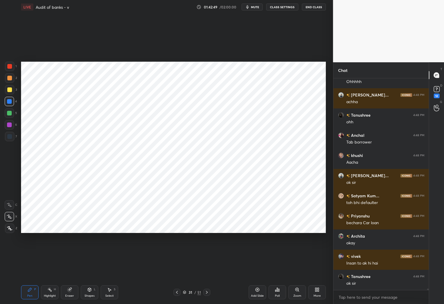
click at [176, 292] on icon at bounding box center [177, 292] width 5 height 5
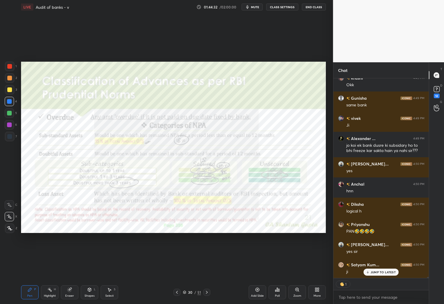
scroll to position [33118, 0]
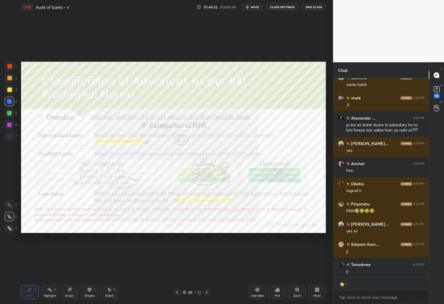
click at [207, 292] on icon at bounding box center [207, 292] width 5 height 5
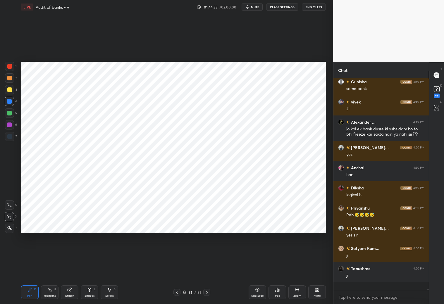
scroll to position [33106, 0]
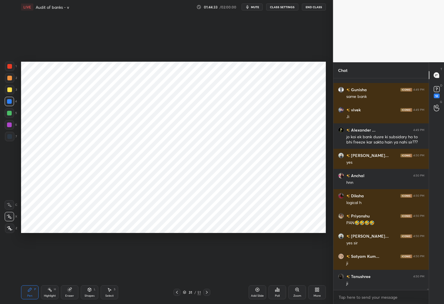
click at [207, 291] on icon at bounding box center [207, 292] width 5 height 5
click at [204, 294] on div "32 / 51" at bounding box center [192, 292] width 37 height 7
click at [206, 293] on icon at bounding box center [207, 292] width 5 height 5
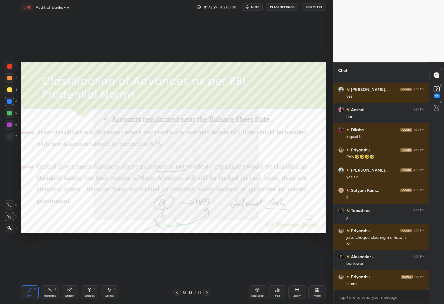
scroll to position [33193, 0]
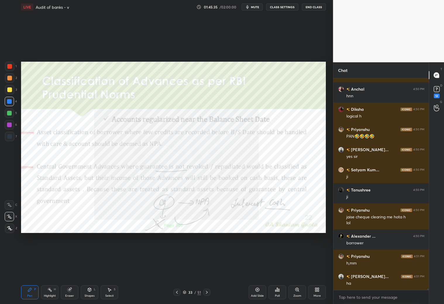
click at [11, 136] on div at bounding box center [9, 136] width 5 height 5
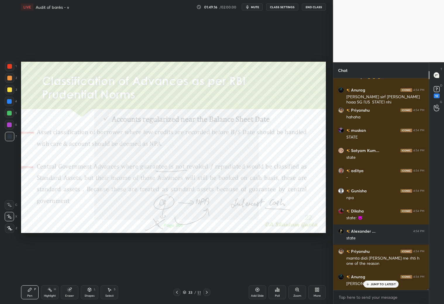
scroll to position [34634, 0]
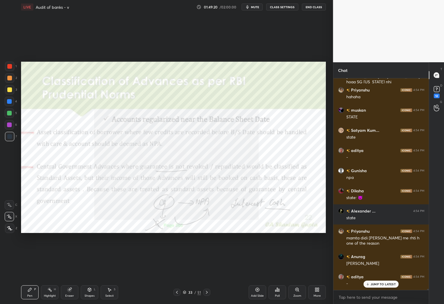
click at [8, 68] on div at bounding box center [9, 66] width 5 height 5
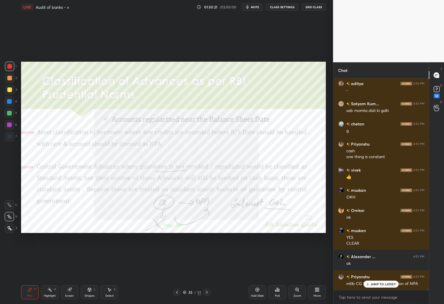
scroll to position [34847, 0]
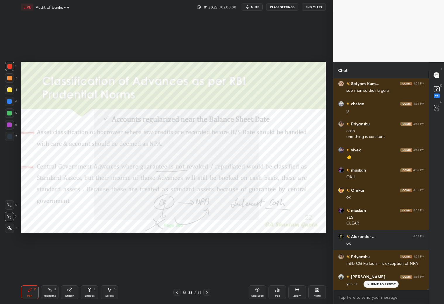
click at [383, 285] on p "JUMP TO LATEST" at bounding box center [383, 285] width 25 height 4
click at [209, 292] on icon at bounding box center [207, 292] width 5 height 5
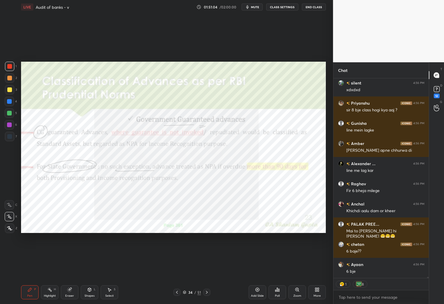
scroll to position [2, 2]
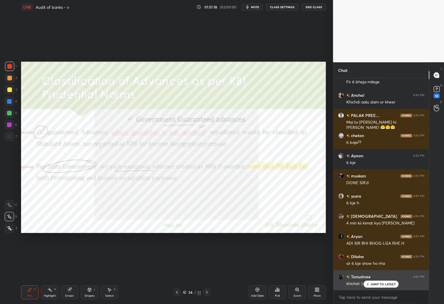
click at [380, 285] on p "JUMP TO LATEST" at bounding box center [383, 285] width 25 height 4
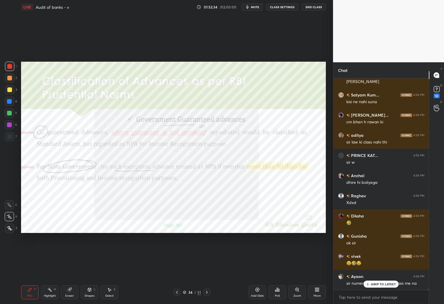
scroll to position [37282, 0]
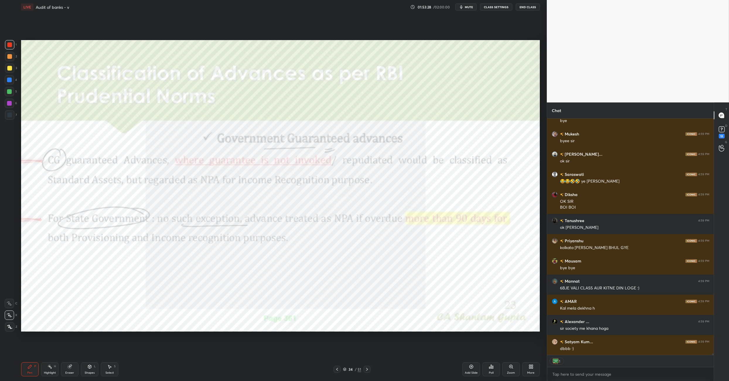
click at [444, 6] on button "End Class" at bounding box center [528, 7] width 24 height 7
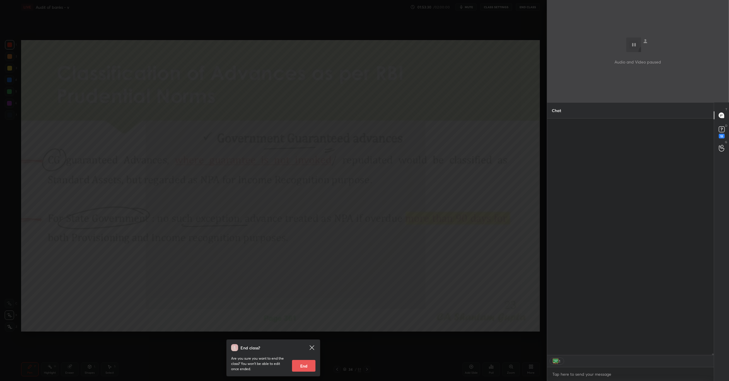
scroll to position [261, 165]
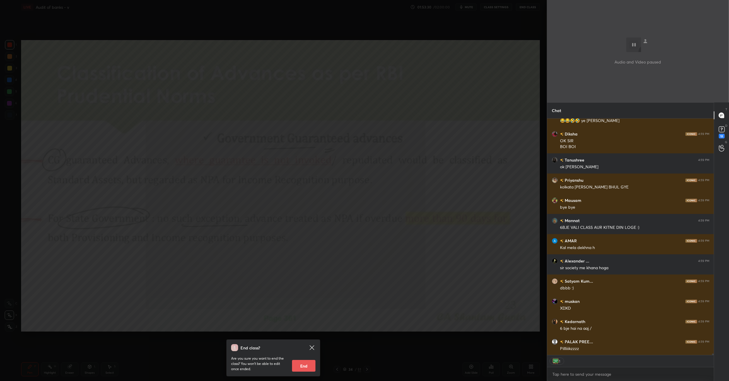
click at [373, 284] on div "End class? Are you sure you want to end the class? You won’t be able to edit on…" at bounding box center [273, 190] width 547 height 381
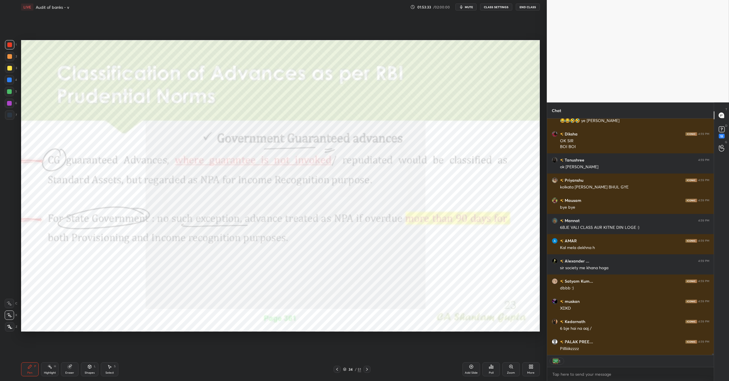
click at [533, 6] on button "End Class" at bounding box center [528, 7] width 24 height 7
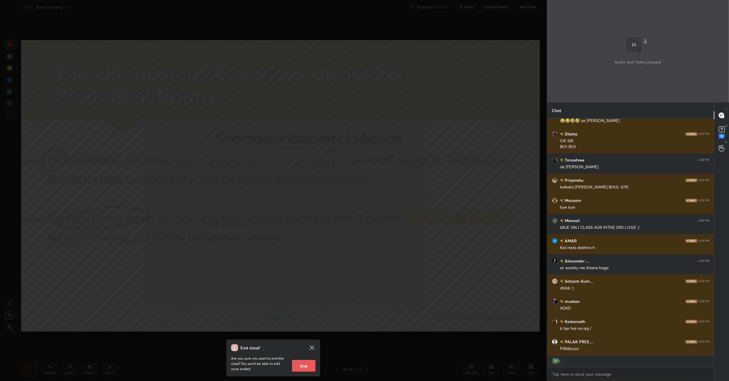
scroll to position [35971, 0]
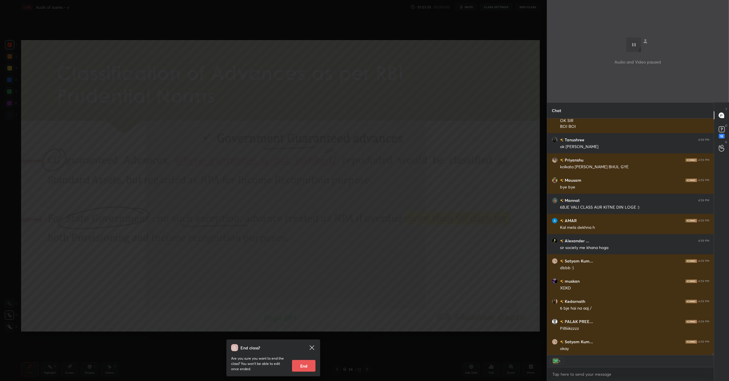
click at [306, 368] on button "End" at bounding box center [303, 366] width 23 height 12
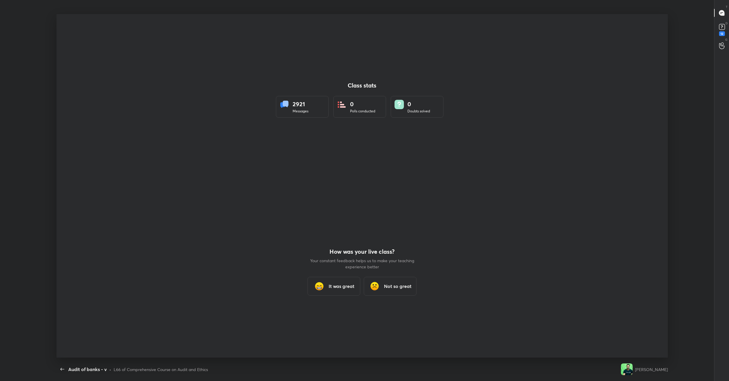
scroll to position [2, 0]
